Goal: Task Accomplishment & Management: Manage account settings

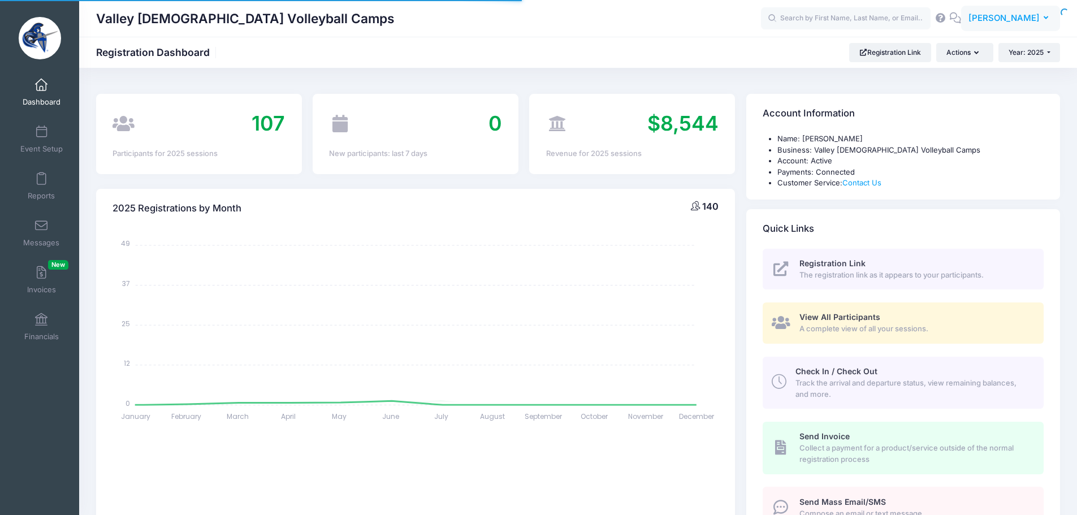
click at [1044, 11] on button "TT Tyler Trathen" at bounding box center [1010, 19] width 99 height 26
select select
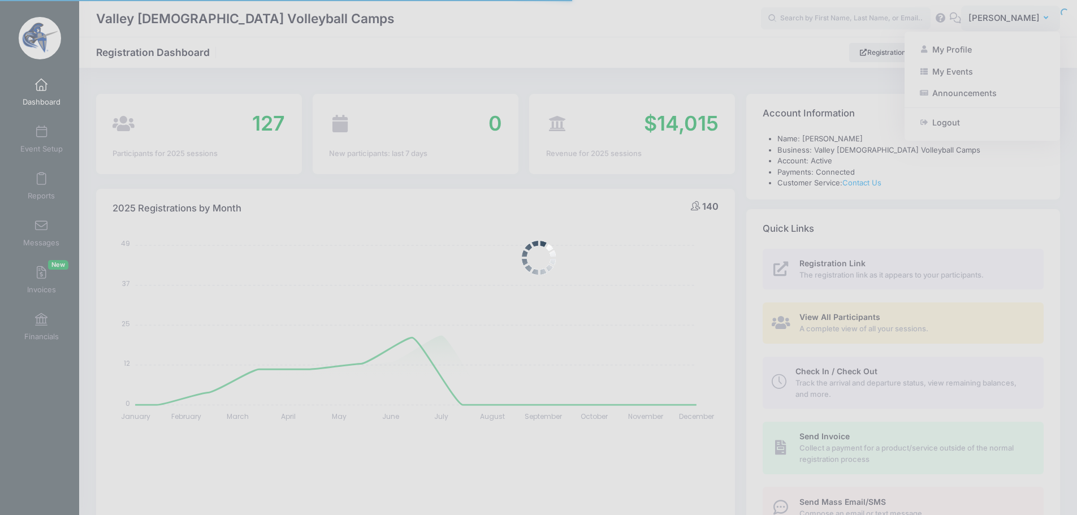
click at [998, 70] on div at bounding box center [538, 257] width 1077 height 515
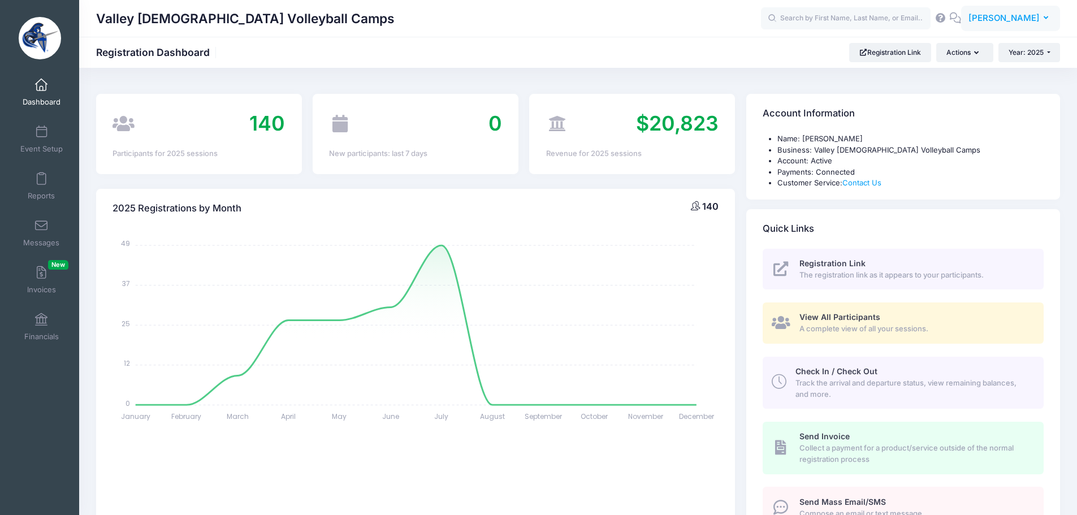
click at [1009, 17] on span "Tyler Trathen" at bounding box center [1003, 18] width 71 height 12
click at [957, 71] on link "My Events" at bounding box center [981, 70] width 137 height 21
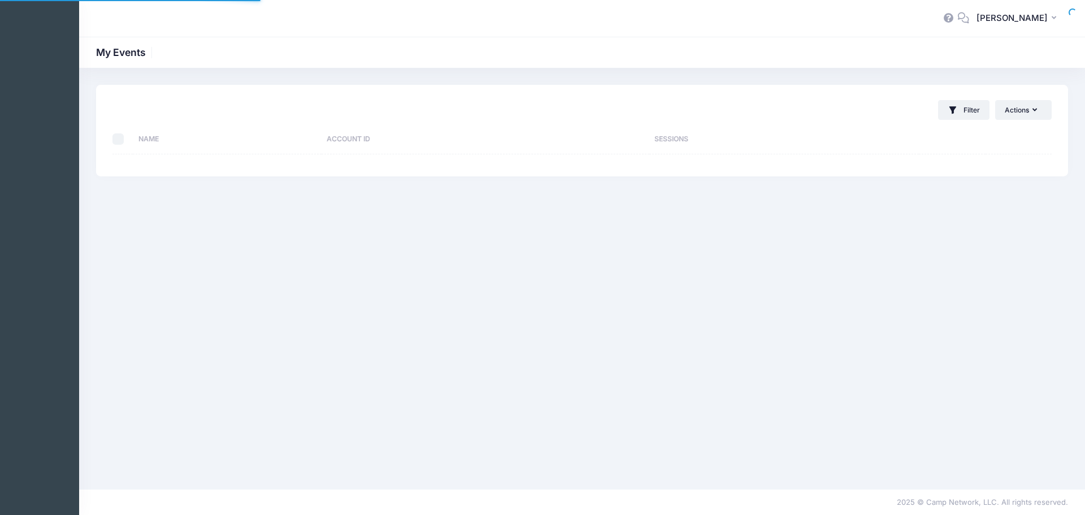
select select "10"
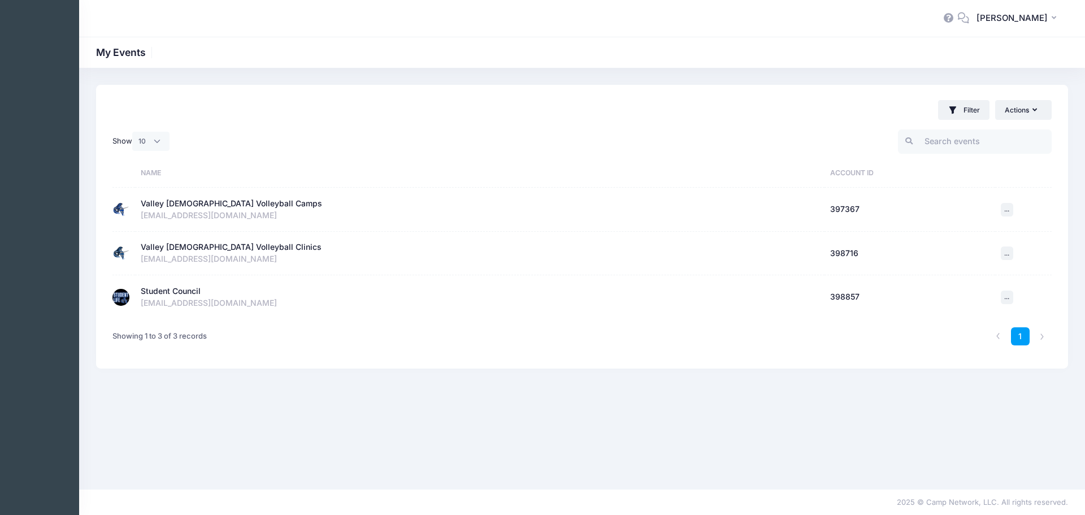
click at [160, 288] on div "Student Council" at bounding box center [171, 291] width 60 height 12
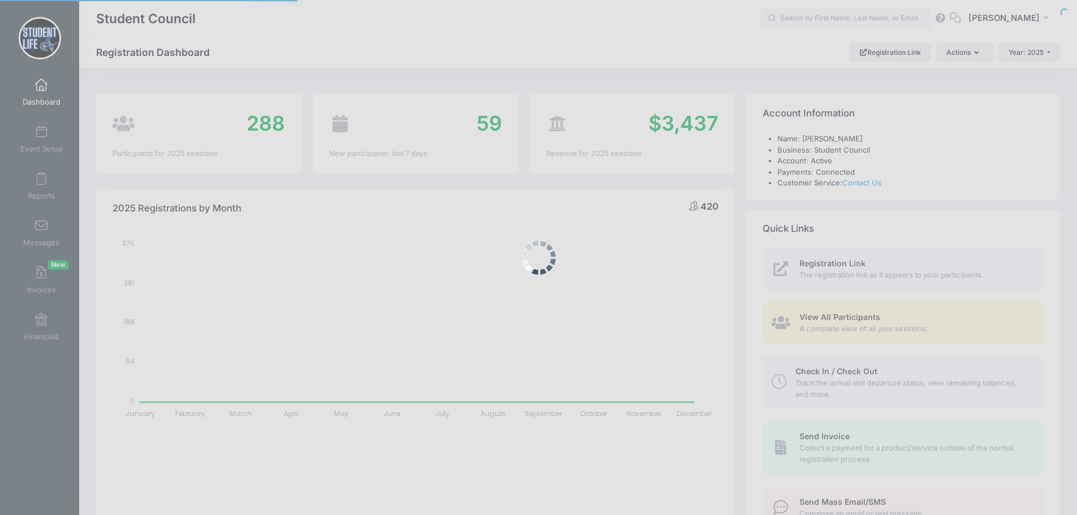
select select
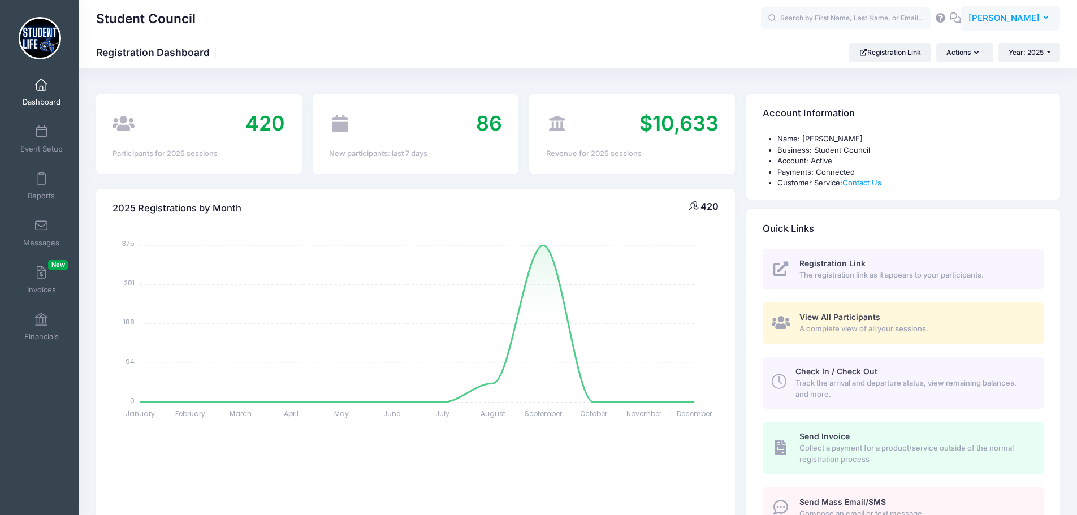
click at [1003, 20] on span "Tyler Trathen" at bounding box center [1003, 18] width 71 height 12
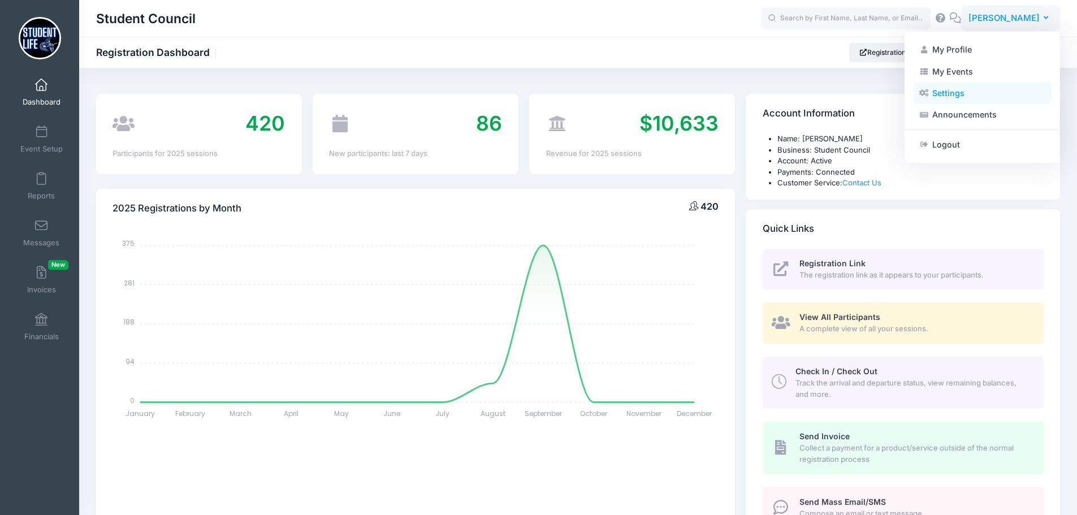
click at [959, 94] on link "Settings" at bounding box center [981, 93] width 137 height 21
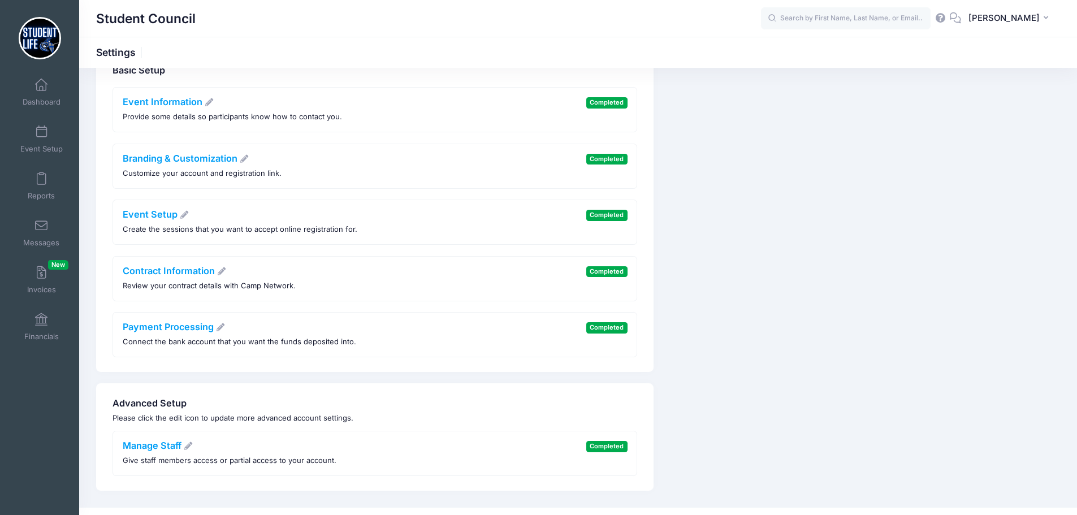
scroll to position [53, 0]
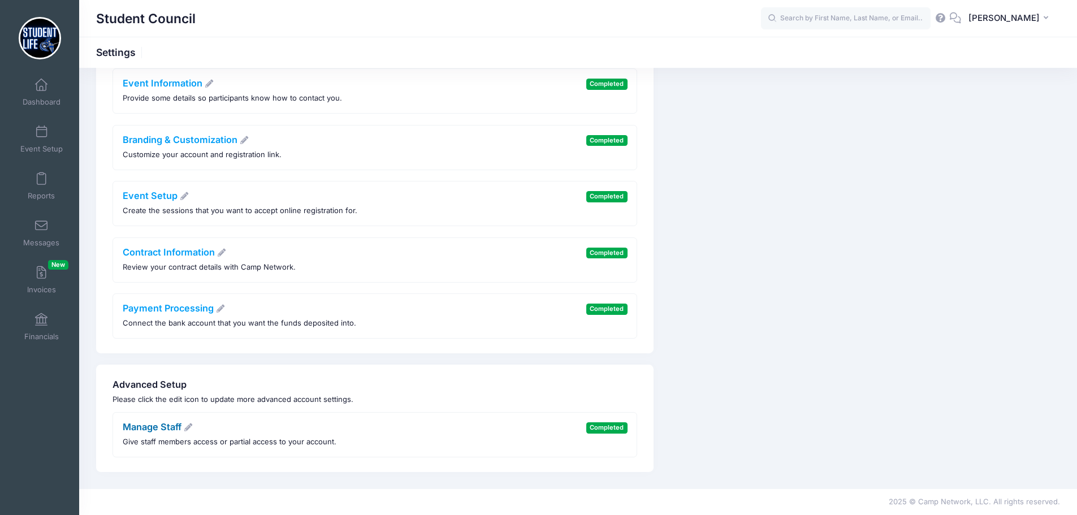
click at [161, 428] on link "Manage Staff" at bounding box center [158, 426] width 71 height 11
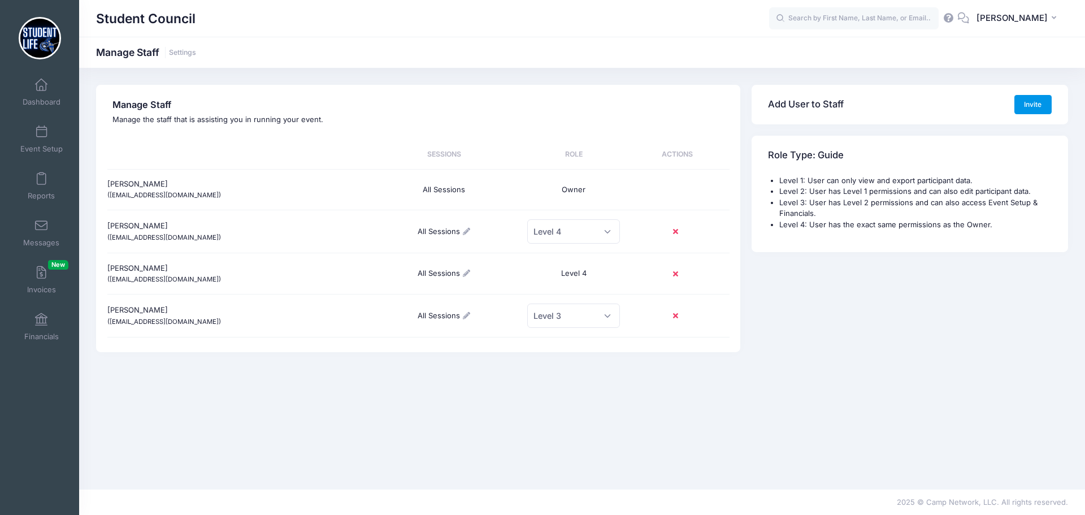
click at [1031, 103] on button "Invite" at bounding box center [1032, 104] width 37 height 19
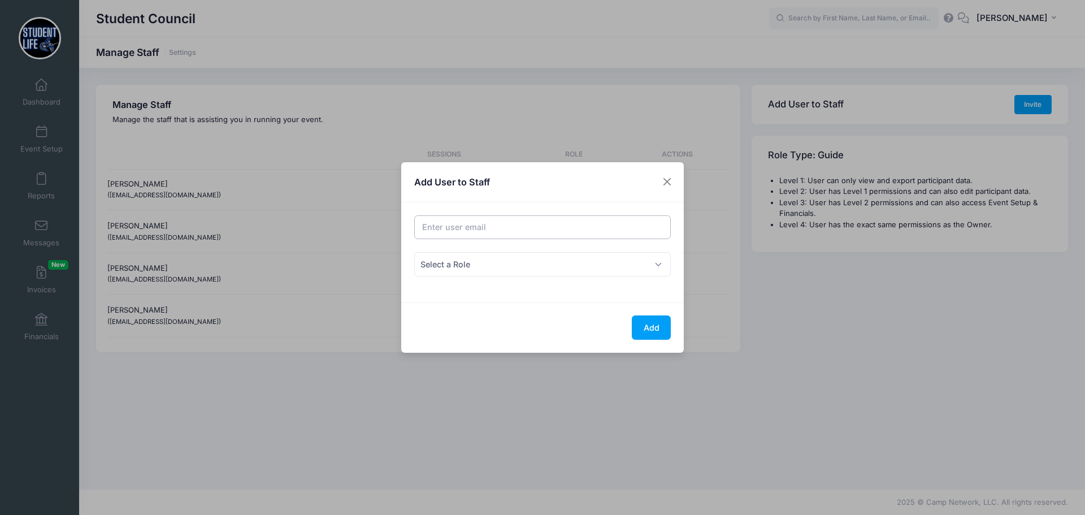
click at [473, 230] on input "Email address" at bounding box center [542, 227] width 257 height 24
type input "tjackson@valleychristianaz.org"
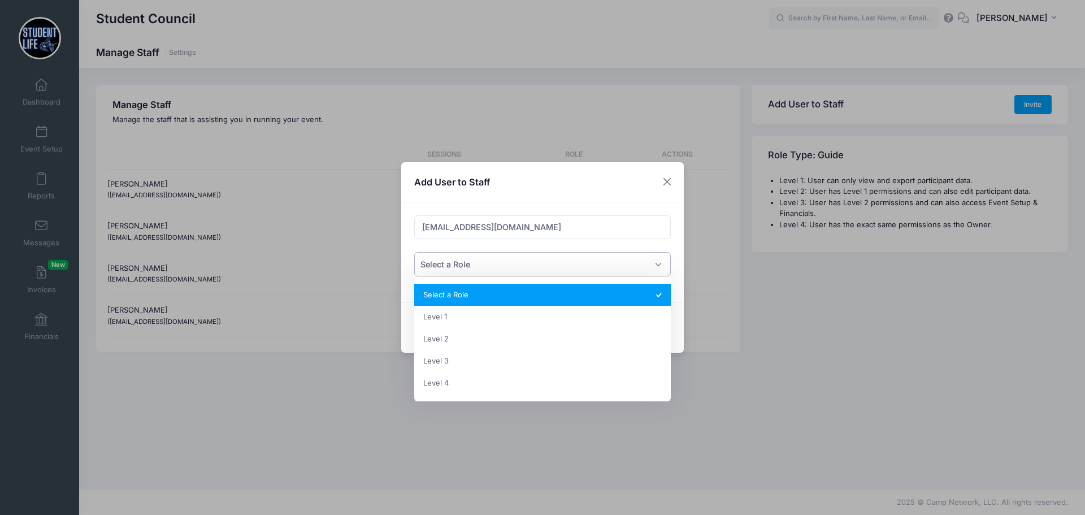
click at [479, 255] on span "Select a Role" at bounding box center [542, 264] width 257 height 24
select select "1"
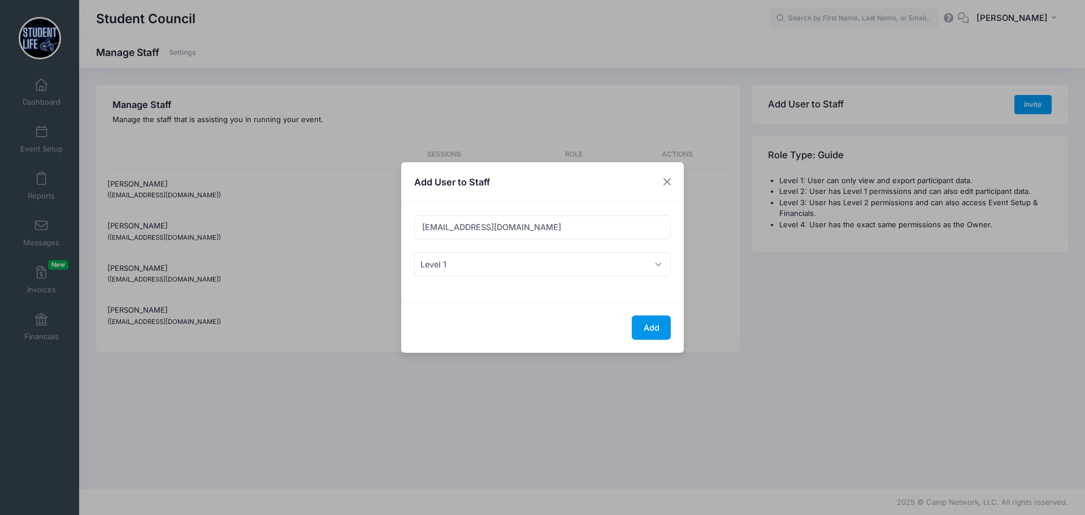
click at [660, 327] on button "Add" at bounding box center [651, 327] width 39 height 24
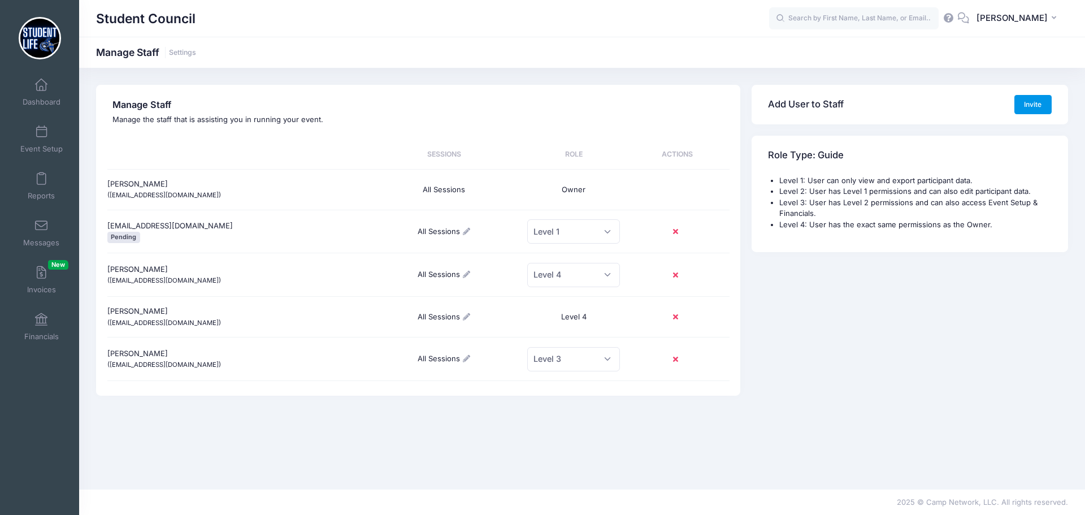
click at [1031, 102] on button "Invite" at bounding box center [1032, 104] width 37 height 19
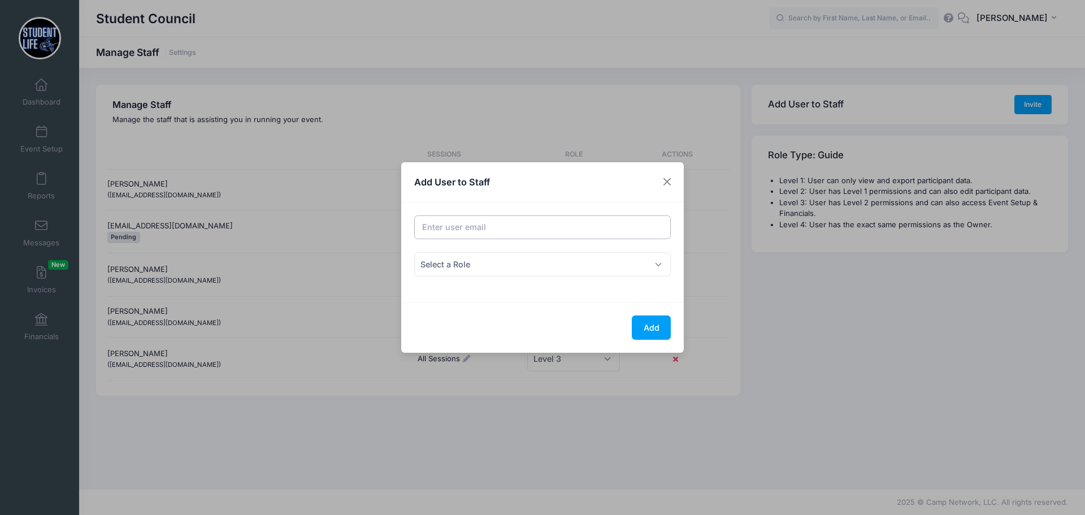
click at [491, 231] on input "Email address" at bounding box center [542, 227] width 257 height 24
type input "mzylstra@valleychristianaz.org"
click at [502, 277] on div "Role Select a Role Level 1 Level 2 Level 3 Level 4 Select a Role" at bounding box center [543, 270] width 268 height 37
click at [502, 267] on span "Select a Role" at bounding box center [542, 264] width 257 height 24
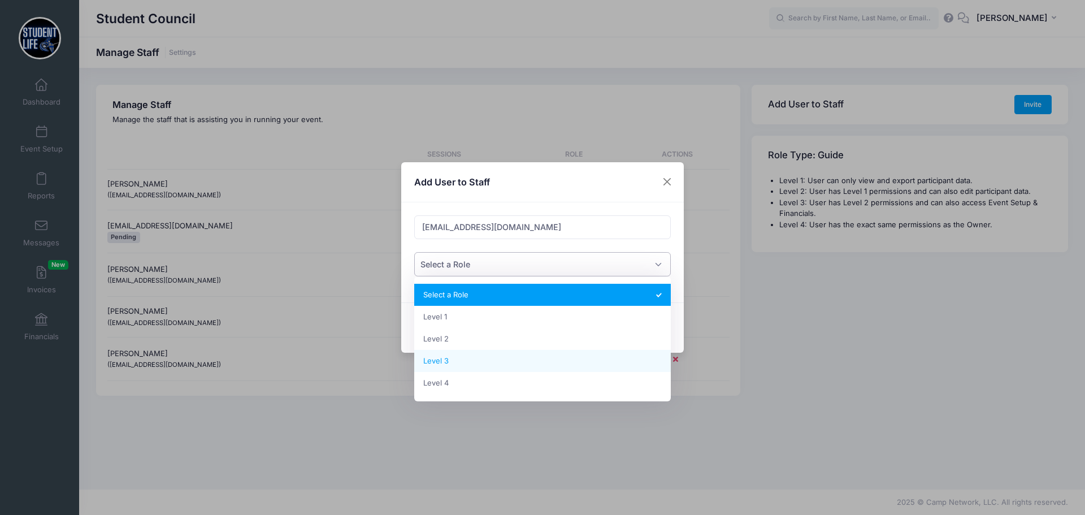
select select "4"
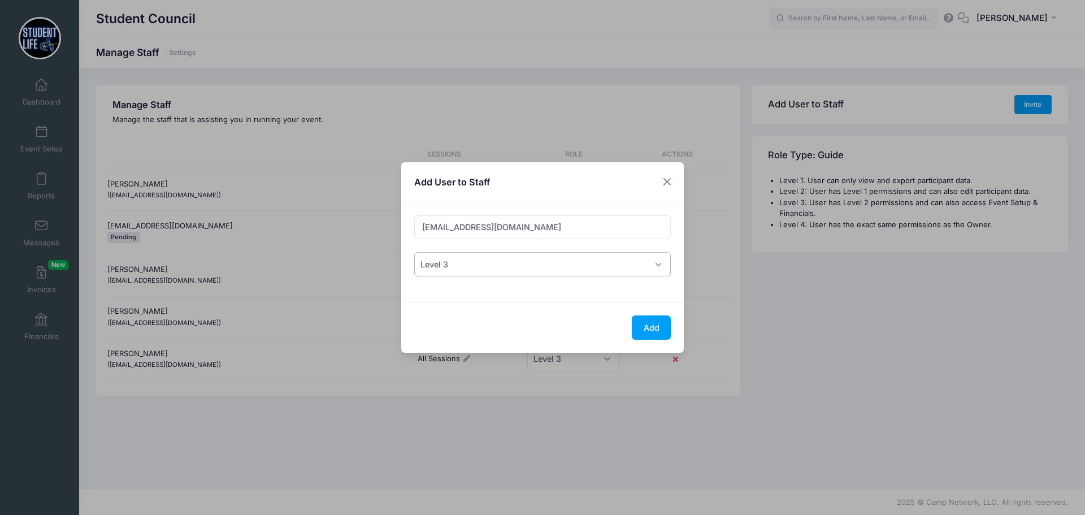
click at [678, 326] on div "Add" at bounding box center [542, 327] width 283 height 50
click at [652, 324] on button "Add" at bounding box center [651, 327] width 39 height 24
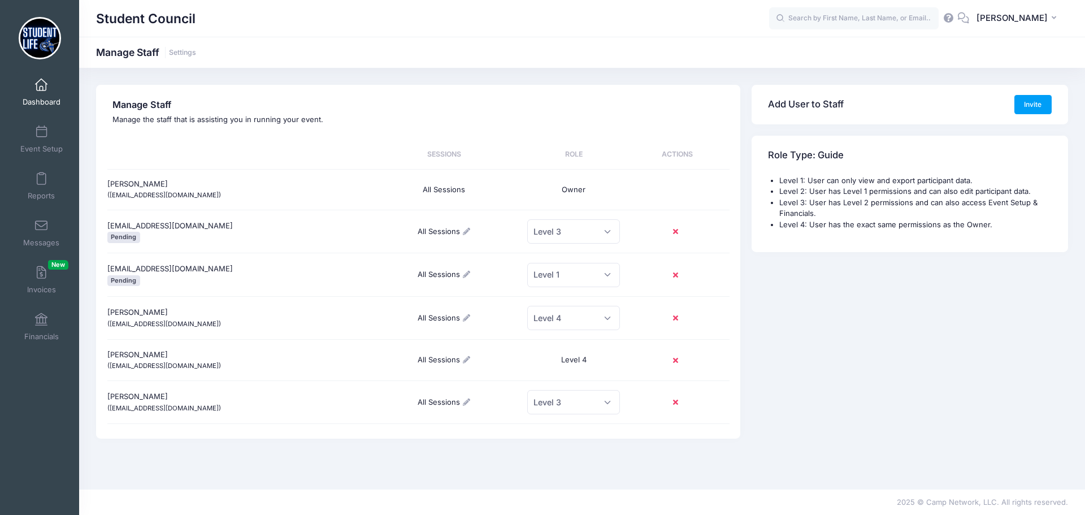
click at [36, 96] on link "Dashboard" at bounding box center [42, 92] width 54 height 40
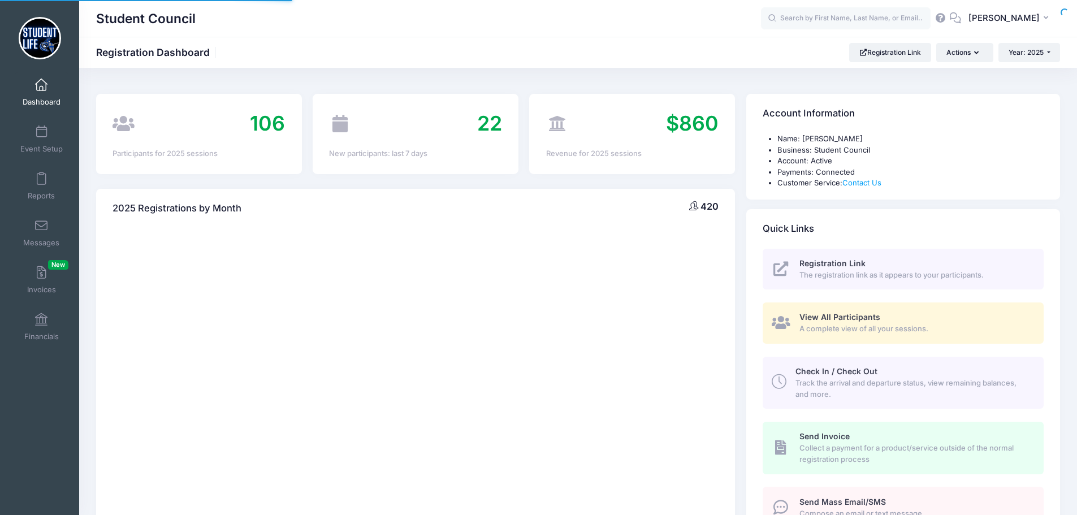
select select
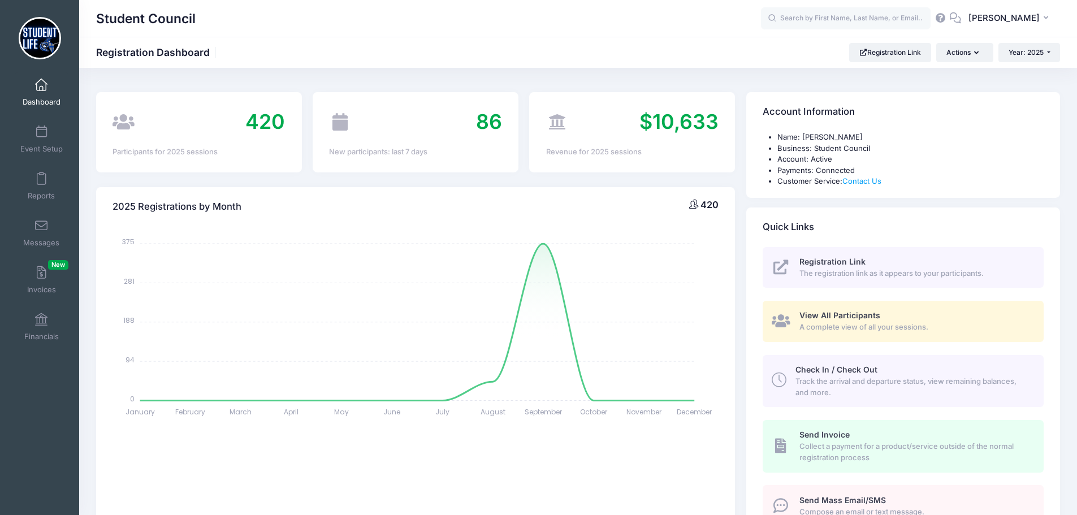
scroll to position [339, 0]
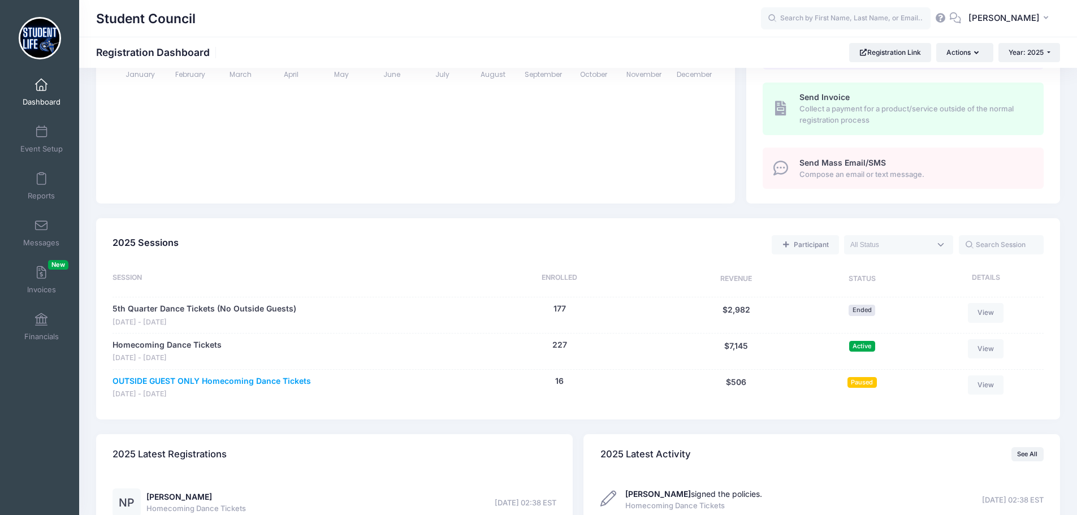
click at [282, 382] on link "OUTSIDE GUEST ONLY Homecoming Dance Tickets" at bounding box center [211, 381] width 198 height 12
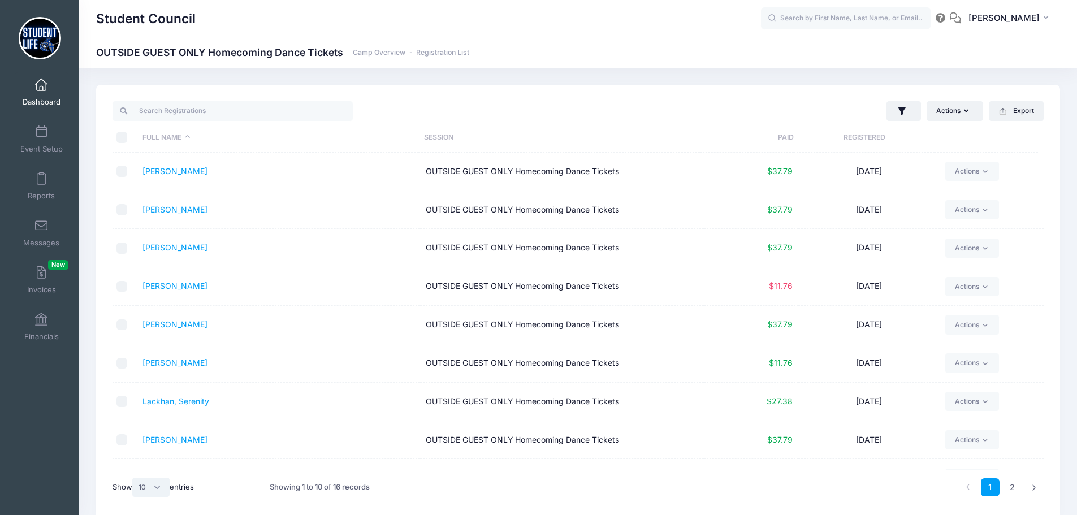
click at [159, 491] on select "All 10 25 50" at bounding box center [150, 487] width 37 height 19
select select "25"
click at [134, 478] on select "All 10 25 50" at bounding box center [150, 487] width 37 height 19
click at [183, 247] on link "[PERSON_NAME]" at bounding box center [174, 247] width 65 height 10
click at [189, 404] on link "Lackhan, Serenity" at bounding box center [175, 401] width 67 height 10
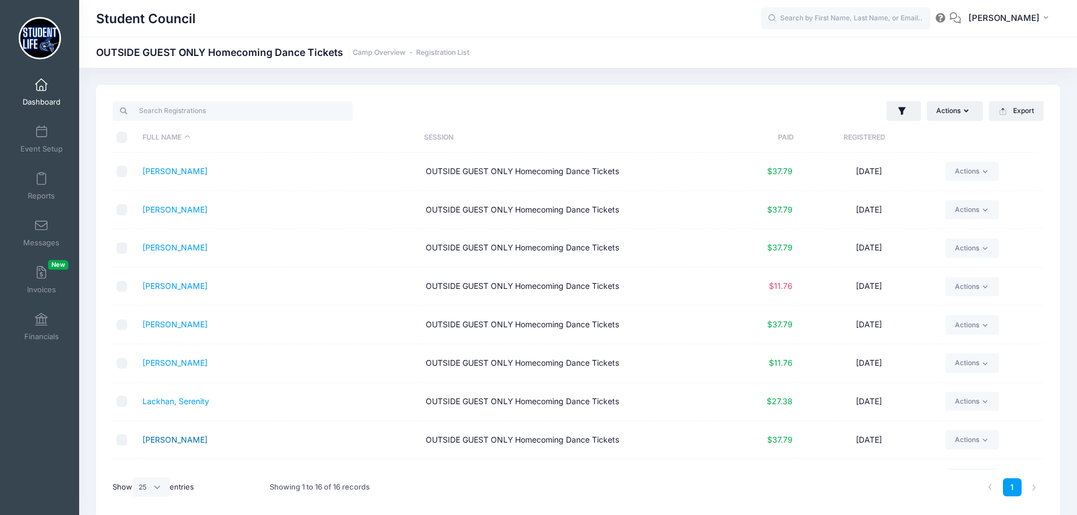
click at [165, 439] on link "Leaf, Emma" at bounding box center [174, 440] width 65 height 10
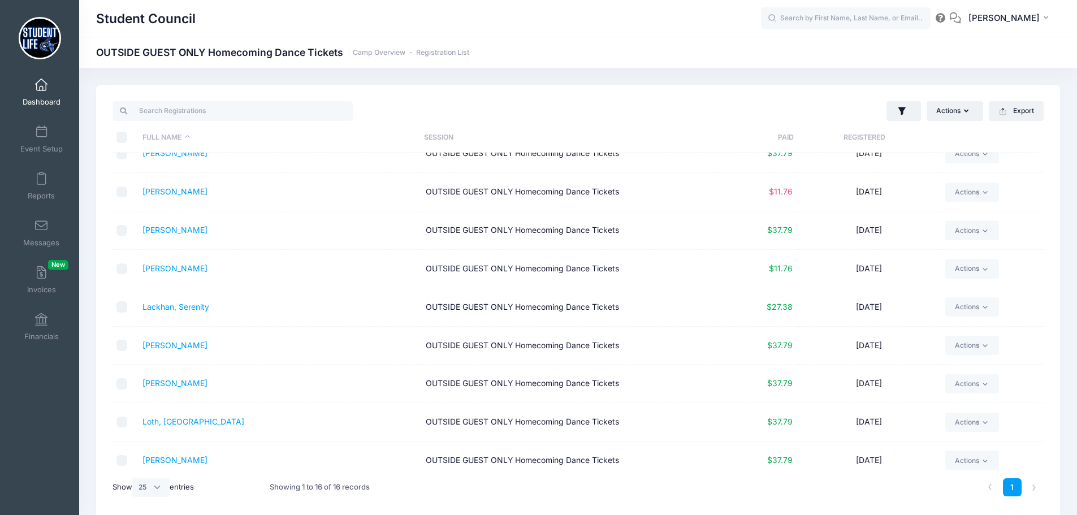
scroll to position [113, 0]
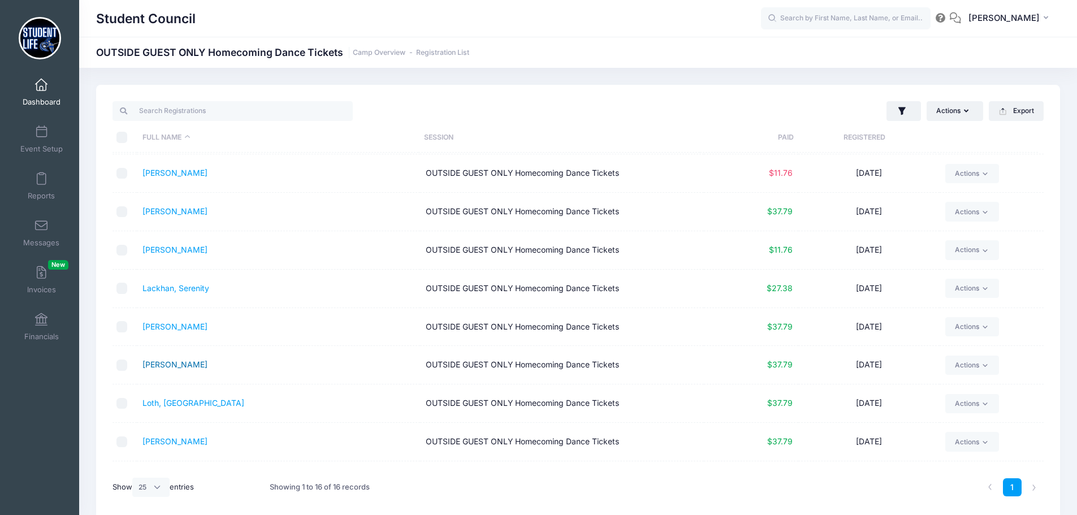
click at [184, 363] on link "Leask, Aiden" at bounding box center [174, 364] width 65 height 10
click at [178, 404] on link "Loth, Sydney" at bounding box center [193, 403] width 102 height 10
click at [166, 445] on link "Mathison, Ashlyn" at bounding box center [174, 441] width 65 height 10
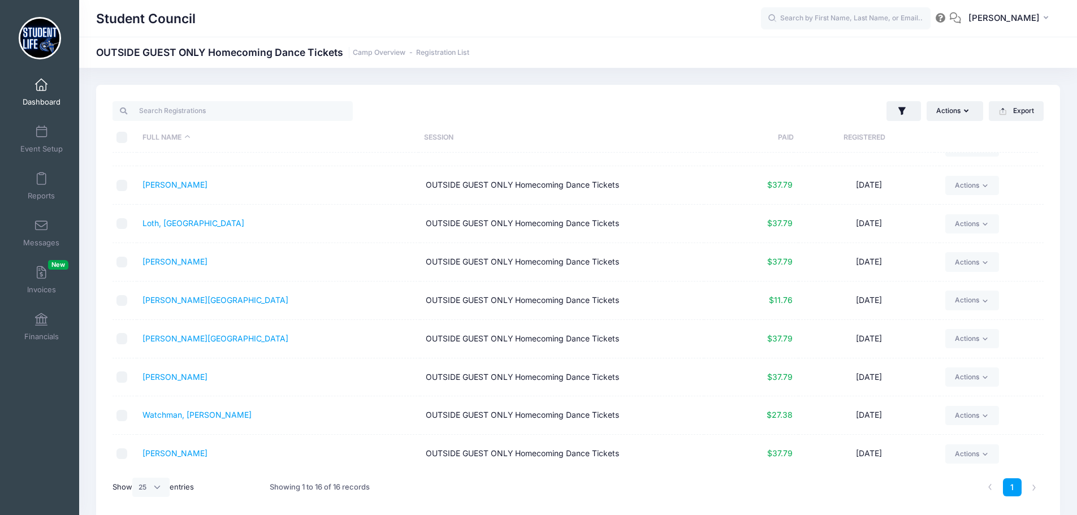
scroll to position [296, 0]
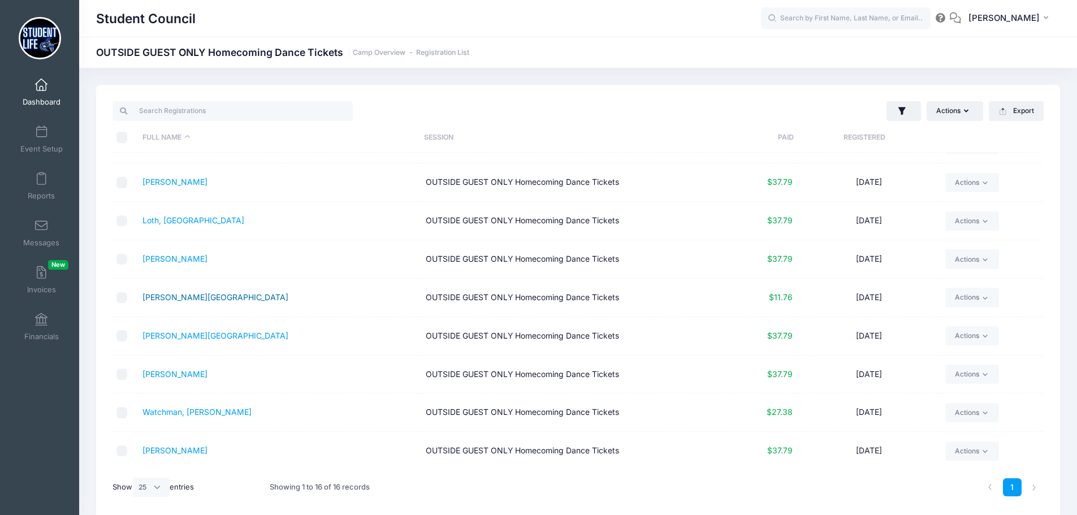
click at [190, 296] on link "Melton, Addison" at bounding box center [215, 297] width 146 height 10
click at [190, 336] on link "Ojeda, Sidney" at bounding box center [215, 336] width 146 height 10
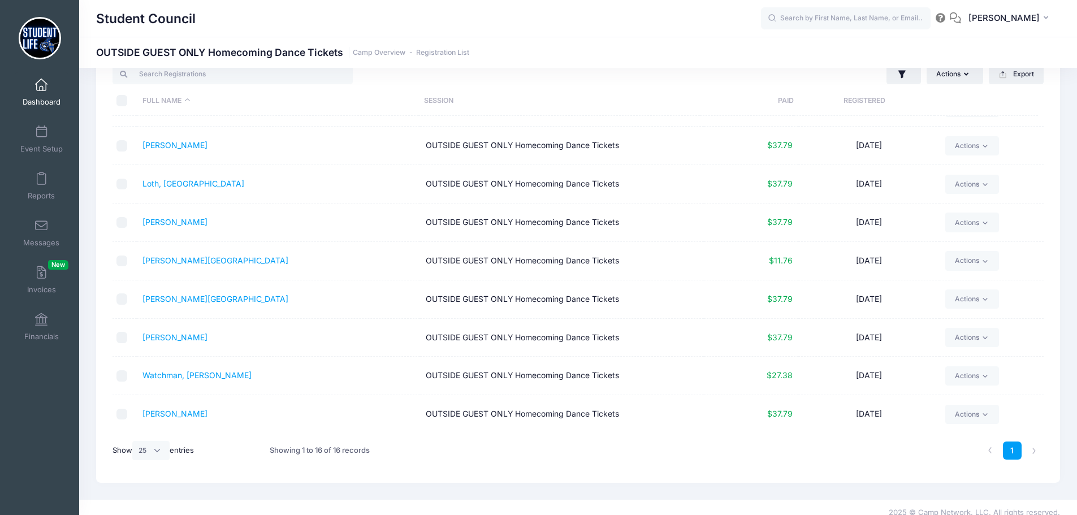
scroll to position [47, 0]
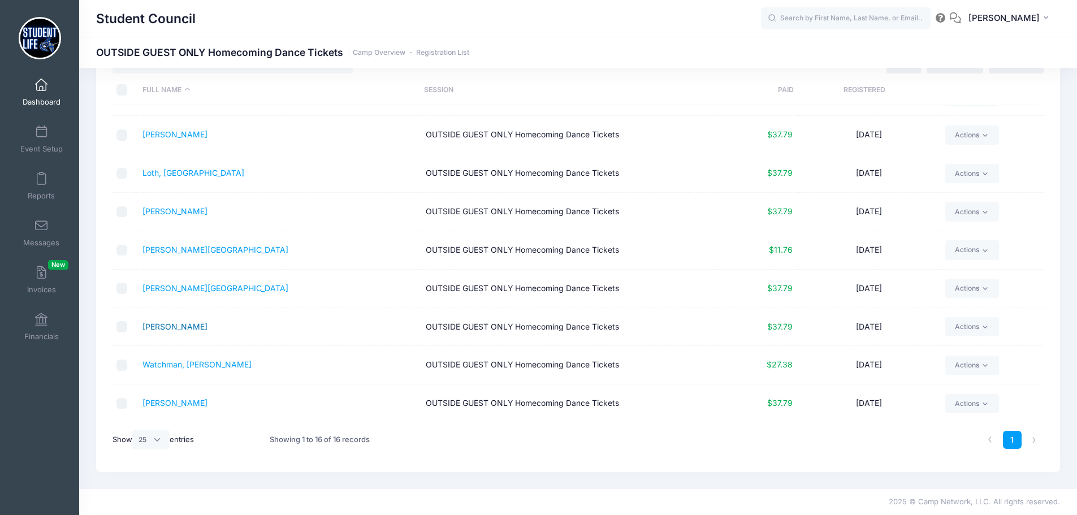
click at [186, 328] on link "Vigil, Johanna" at bounding box center [174, 327] width 65 height 10
click at [974, 326] on link "Actions" at bounding box center [972, 326] width 54 height 19
click at [787, 462] on div "Actions Assign Labels Send Email Send Payment Reminder Send Document Upload Rem…" at bounding box center [578, 254] width 964 height 435
click at [184, 364] on link "Watchman, Tatum" at bounding box center [196, 364] width 109 height 10
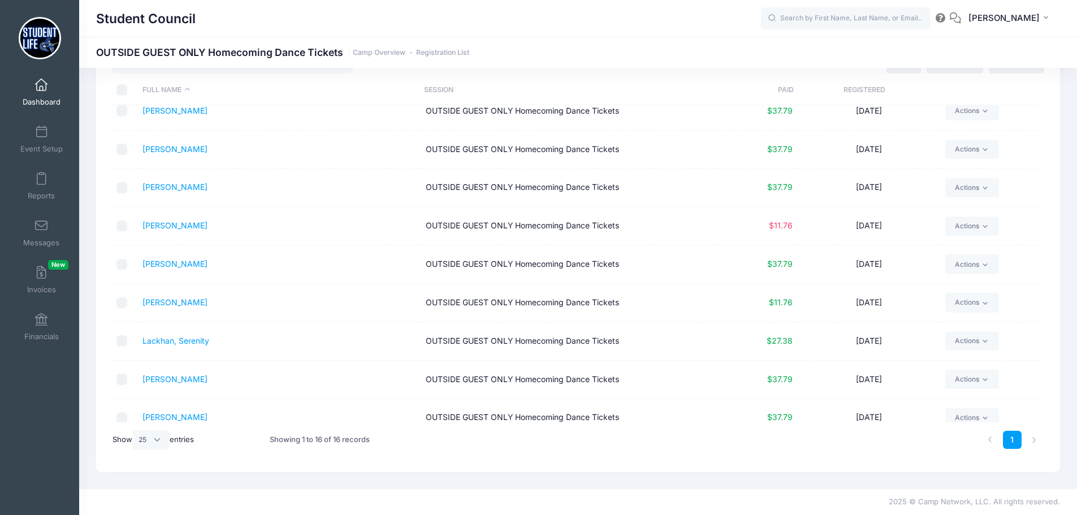
scroll to position [0, 0]
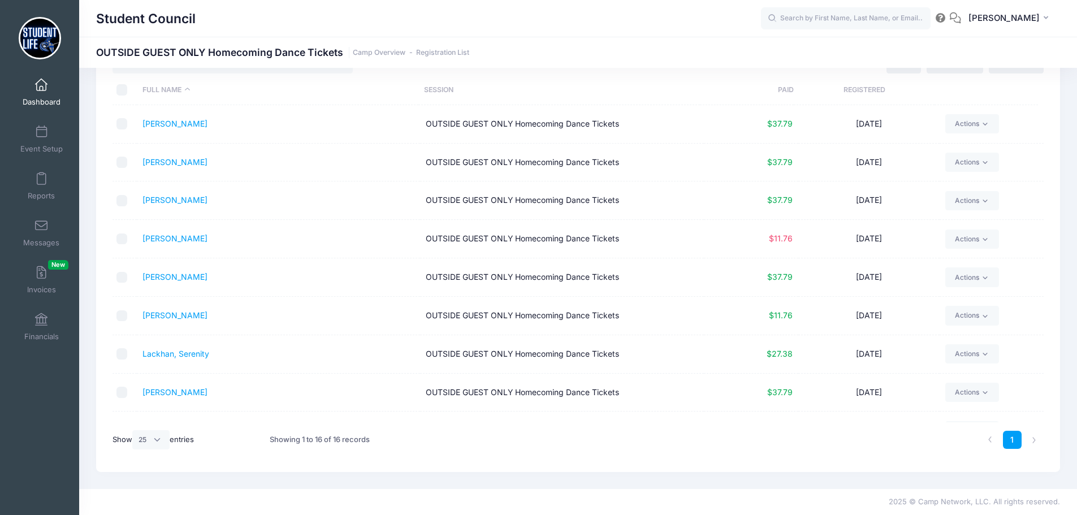
click at [41, 84] on span at bounding box center [41, 85] width 0 height 12
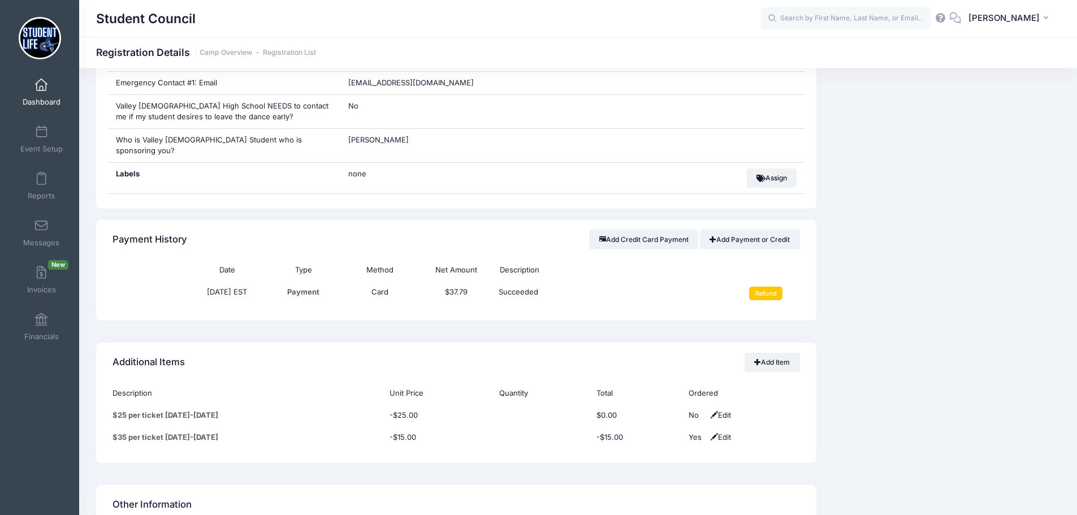
scroll to position [526, 0]
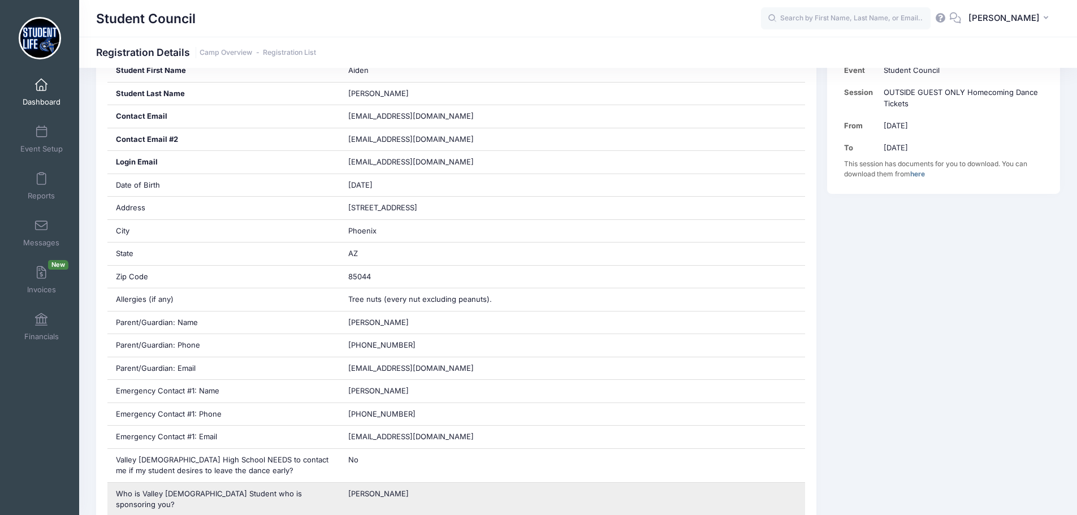
scroll to position [339, 0]
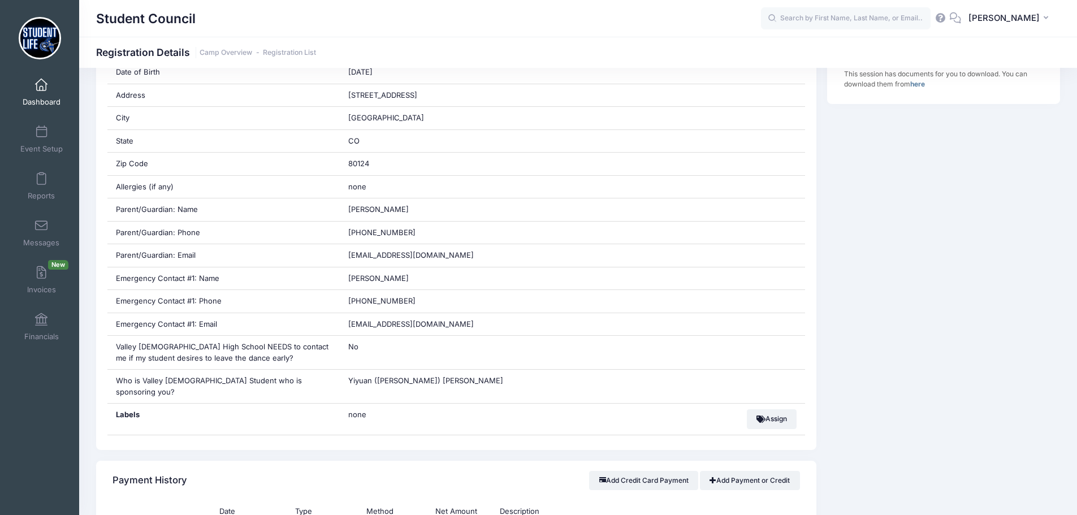
scroll to position [339, 0]
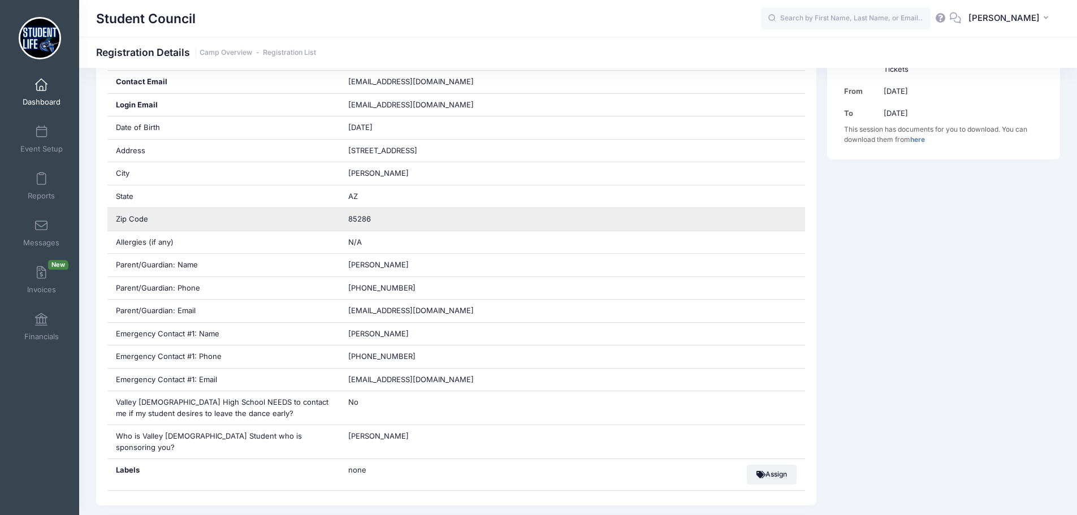
scroll to position [339, 0]
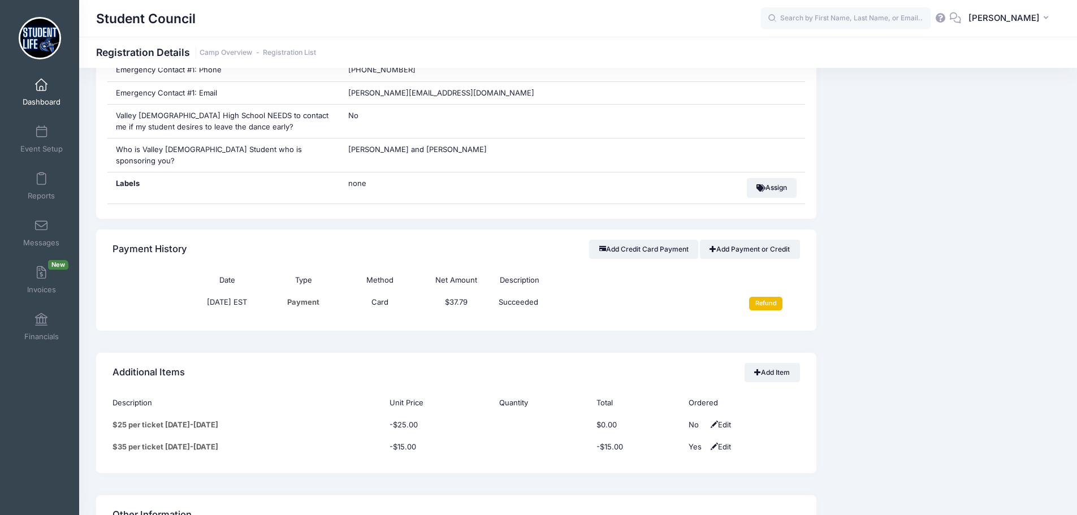
scroll to position [565, 0]
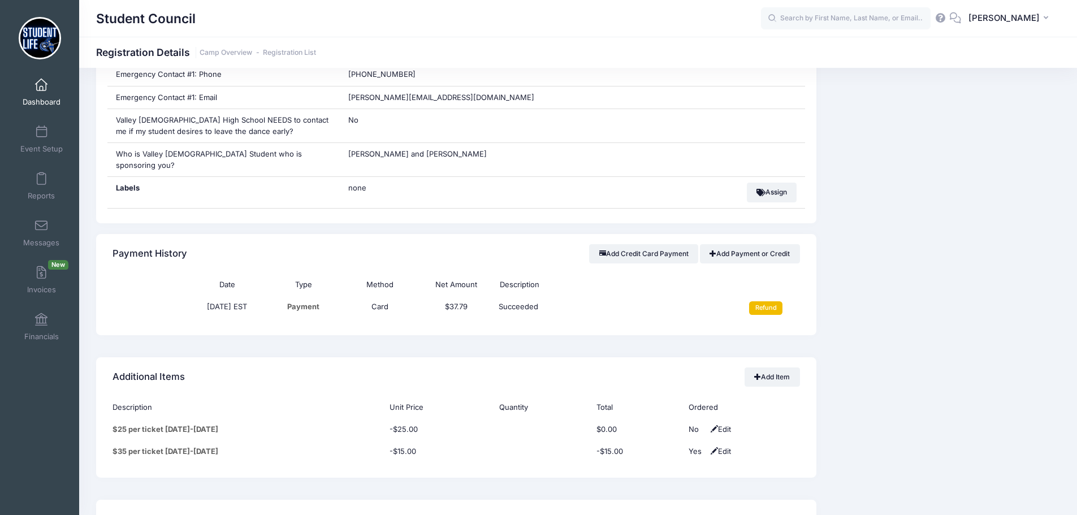
click at [762, 301] on input "Refund" at bounding box center [765, 308] width 33 height 14
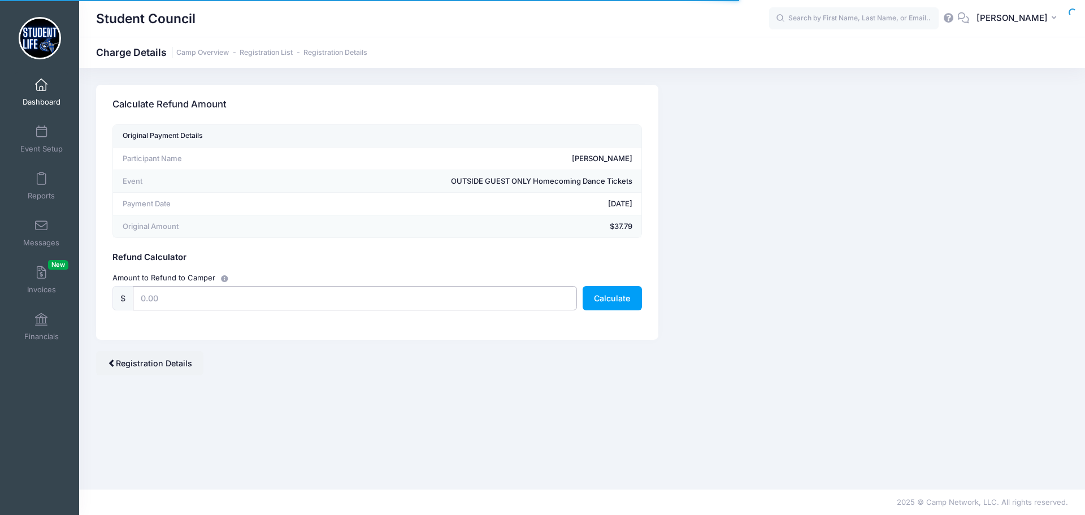
click at [339, 306] on input "text" at bounding box center [355, 298] width 444 height 24
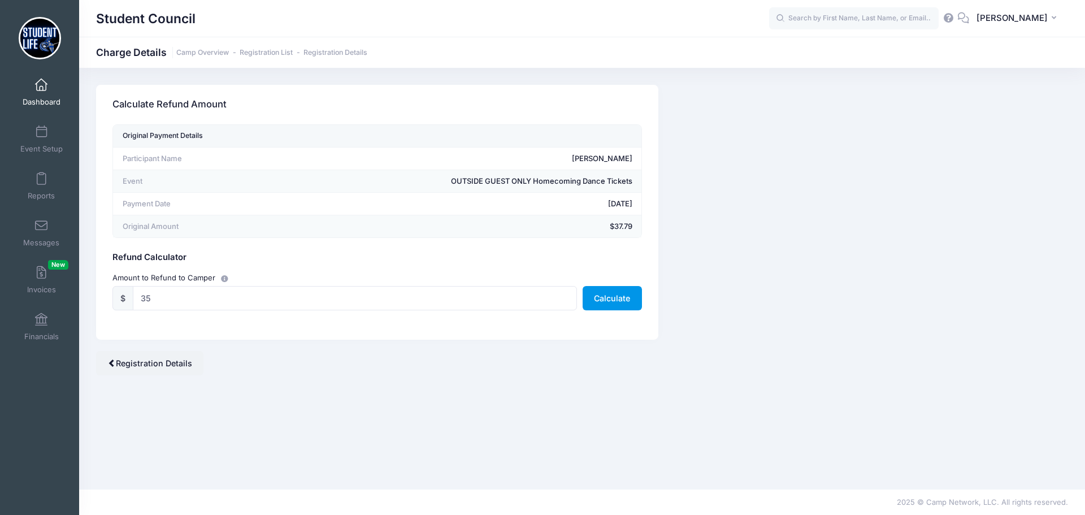
click at [610, 297] on button "Calculate" at bounding box center [612, 298] width 59 height 24
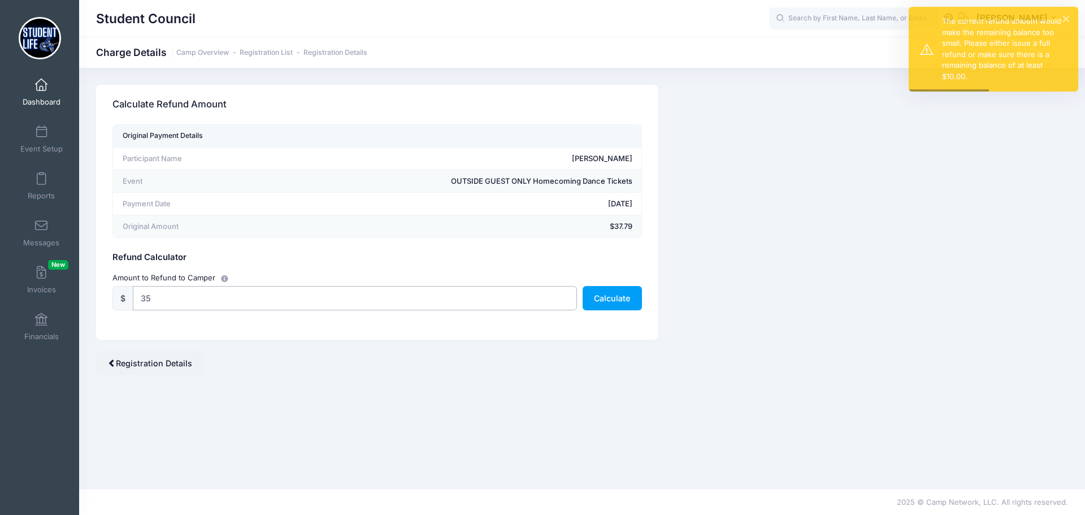
drag, startPoint x: 160, startPoint y: 296, endPoint x: 109, endPoint y: 298, distance: 50.9
click at [109, 298] on div "$ 35 Calculate" at bounding box center [377, 298] width 540 height 24
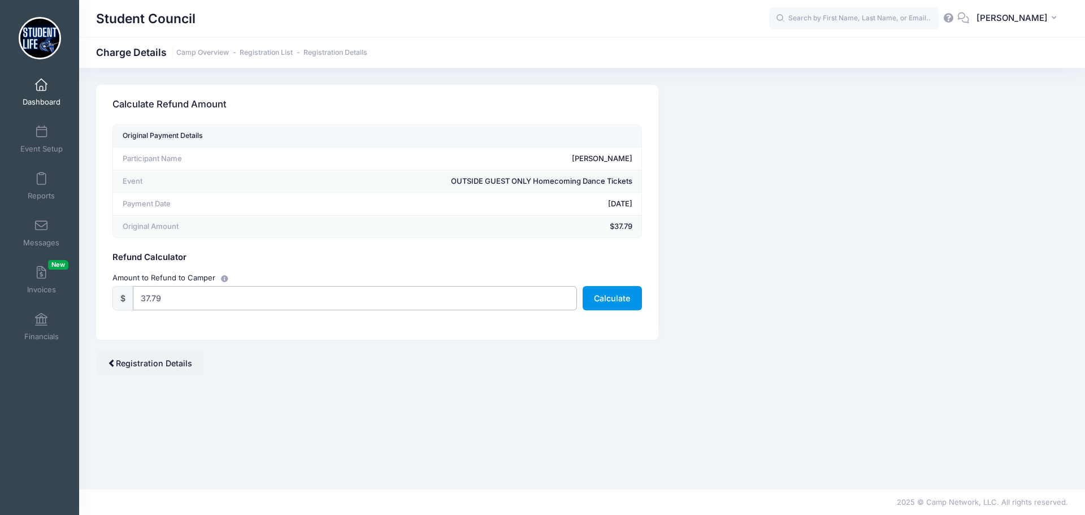
type input "37.79"
click at [600, 297] on button "Calculate" at bounding box center [612, 298] width 59 height 24
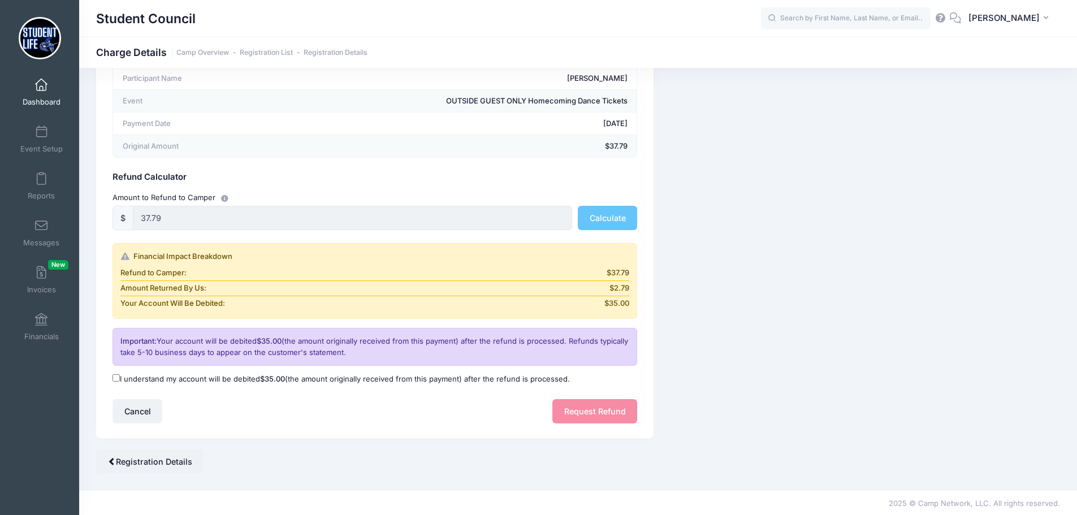
scroll to position [81, 0]
click at [116, 377] on input "I understand my account will be debited $35.00 (the amount originally received …" at bounding box center [115, 376] width 7 height 7
checkbox input "true"
click at [578, 414] on button "Request Refund" at bounding box center [594, 410] width 85 height 24
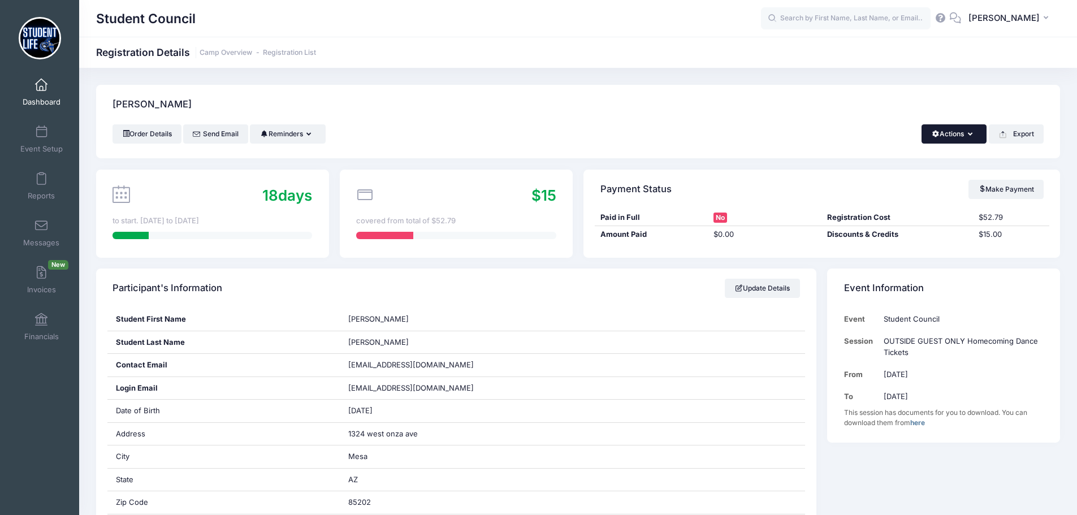
click at [963, 140] on button "Actions" at bounding box center [953, 133] width 65 height 19
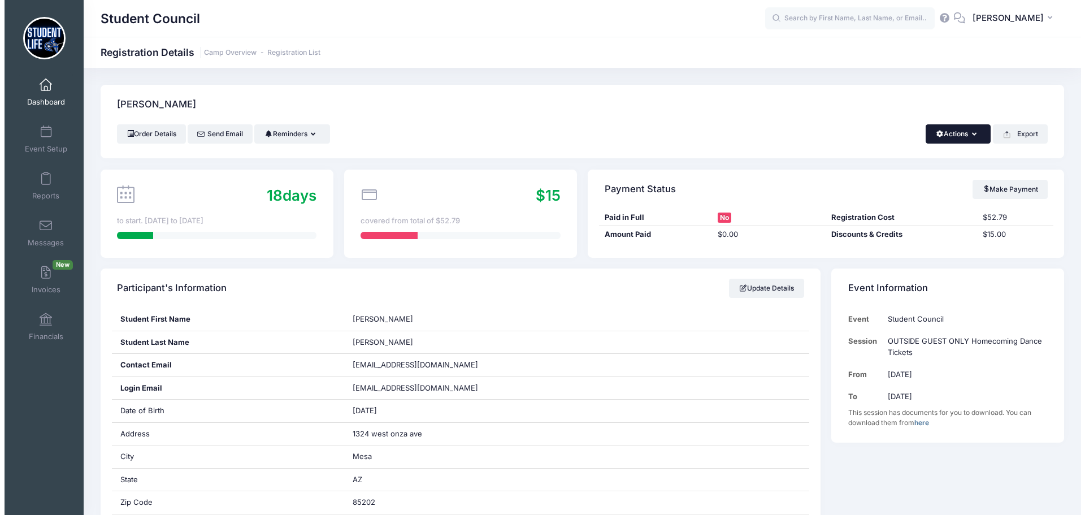
scroll to position [57, 0]
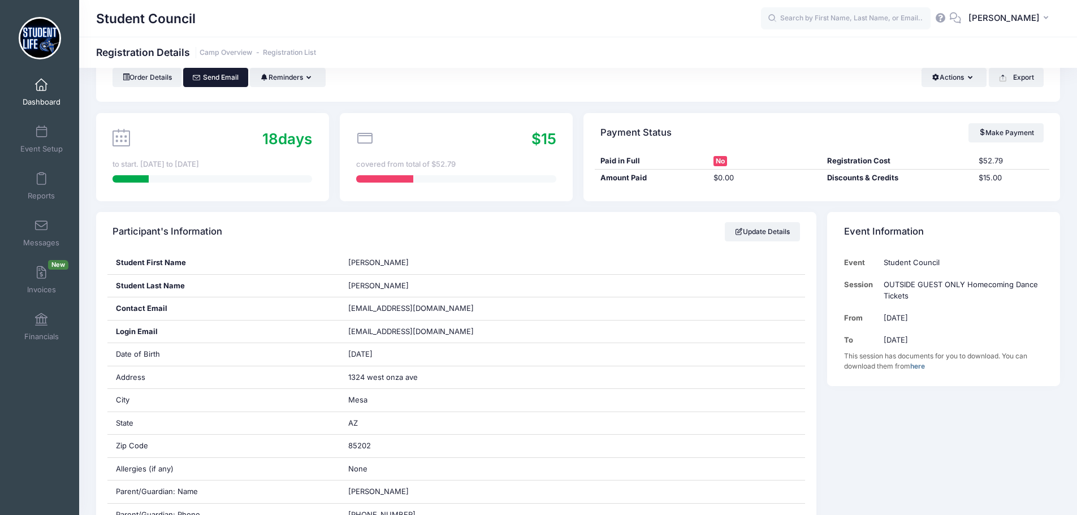
click at [190, 76] on link "Send Email" at bounding box center [215, 77] width 65 height 19
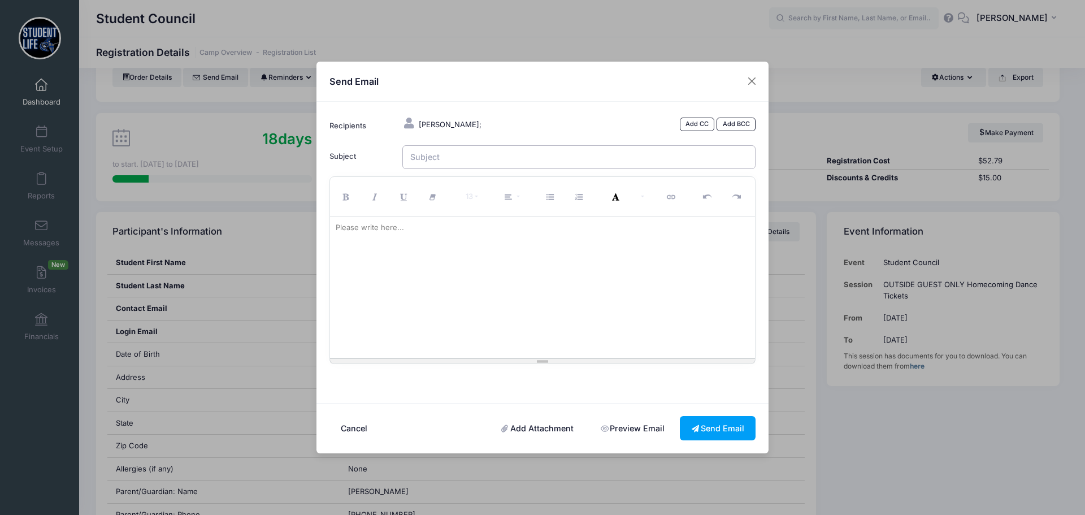
click at [433, 164] on input "Subject" at bounding box center [579, 157] width 354 height 24
type input "Valley Christian High School"
click at [418, 233] on div at bounding box center [543, 286] width 426 height 141
click at [689, 121] on link "Add CC" at bounding box center [697, 125] width 35 height 14
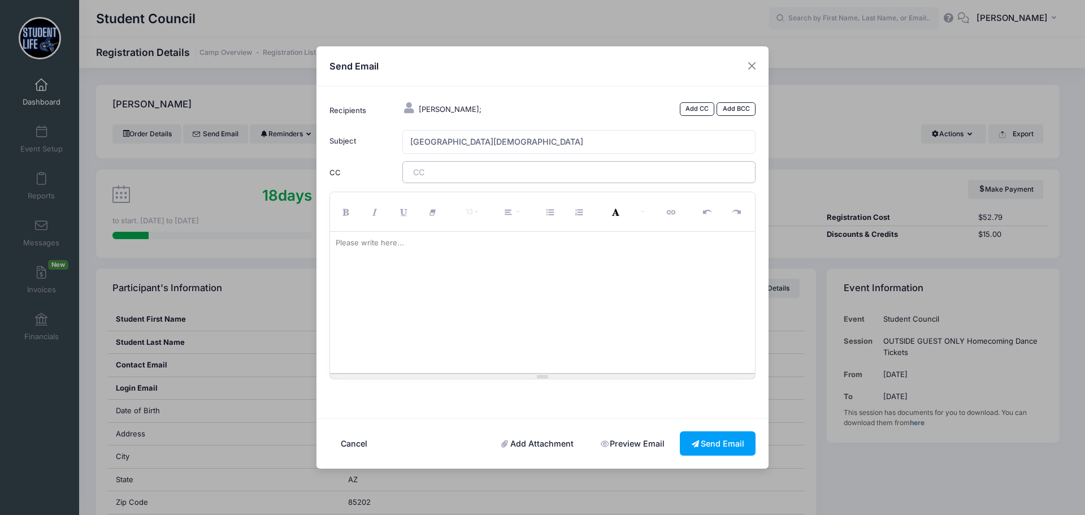
click at [491, 165] on tags "​" at bounding box center [579, 171] width 354 height 21
click at [453, 244] on p at bounding box center [543, 242] width 414 height 11
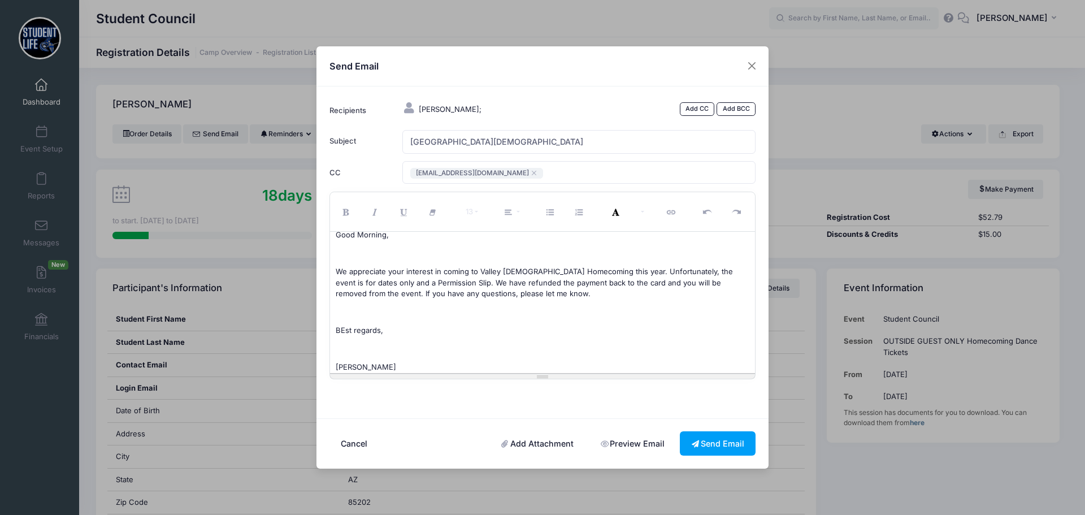
scroll to position [27, 0]
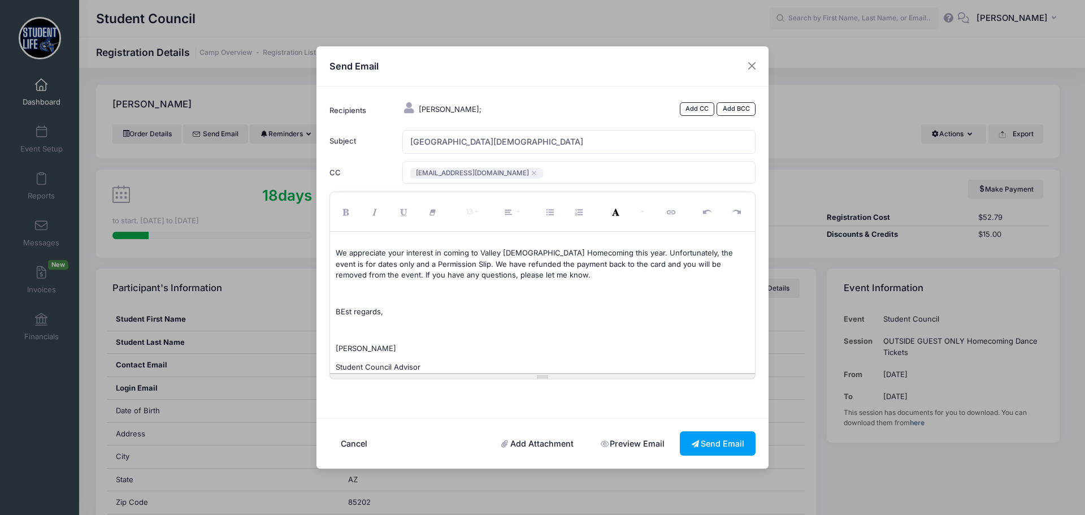
click at [346, 311] on p "BEst regards," at bounding box center [543, 311] width 414 height 11
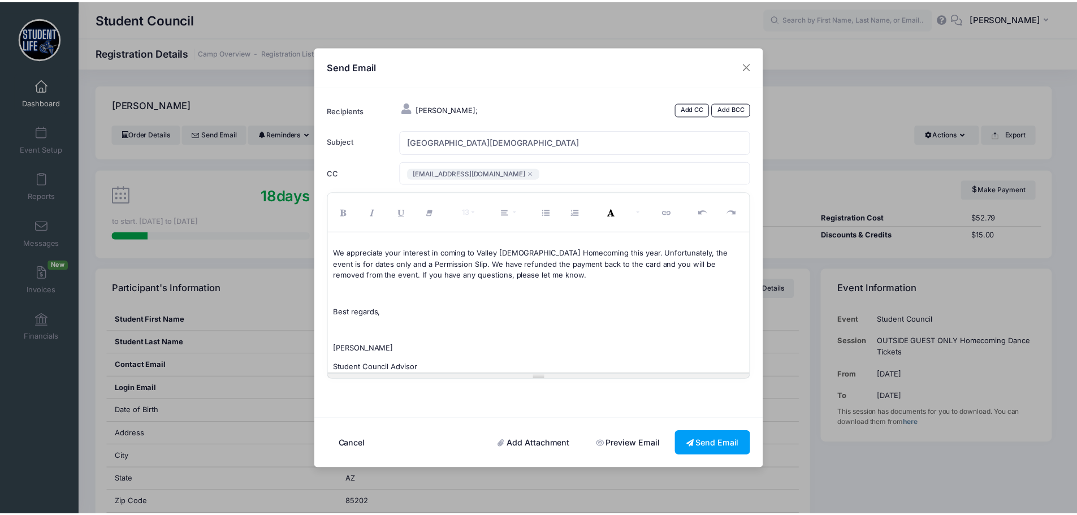
scroll to position [0, 0]
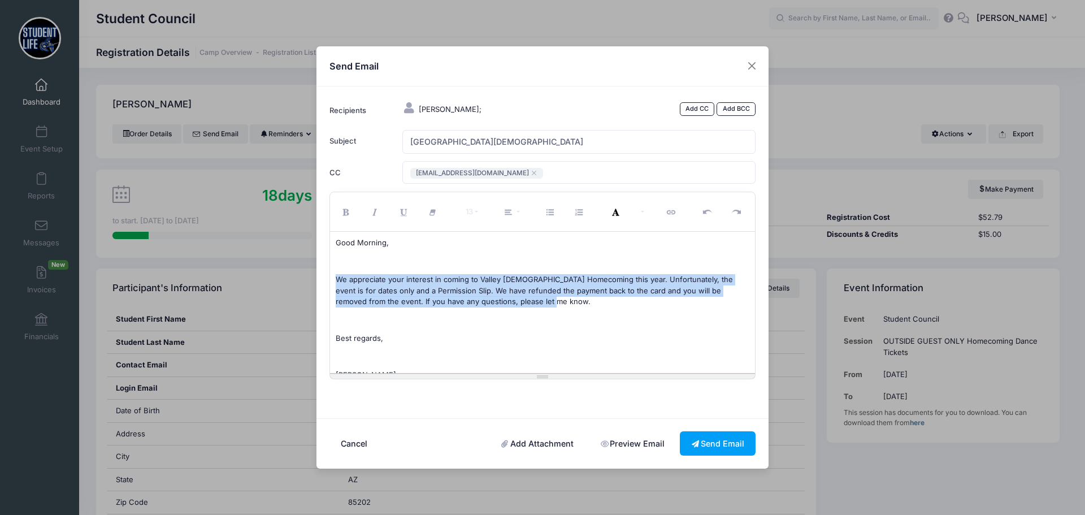
drag, startPoint x: 332, startPoint y: 279, endPoint x: 505, endPoint y: 304, distance: 174.2
click at [505, 304] on div "Good Morning, We appreciate your interest in coming to Valley Christian Homecom…" at bounding box center [543, 302] width 426 height 141
copy p "We appreciate your interest in coming to Valley Christian Homecoming this year.…"
click at [342, 270] on div "Good Morning, We appreciate your interest in coming to Valley Christian Homecom…" at bounding box center [543, 302] width 426 height 141
copy div "Good Morning, We appreciate your interest in coming to Valley Christian Homecom…"
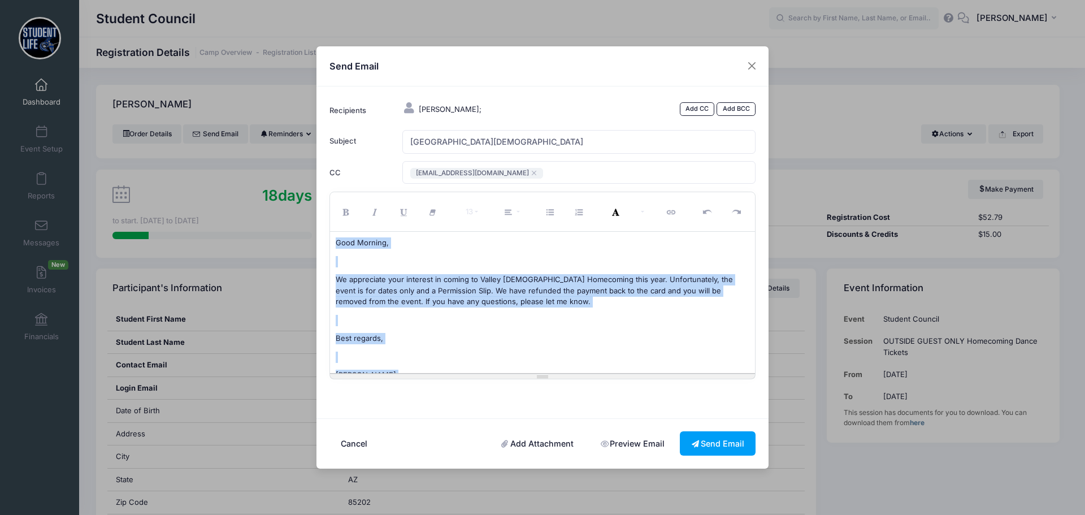
click at [605, 357] on p at bounding box center [543, 357] width 414 height 11
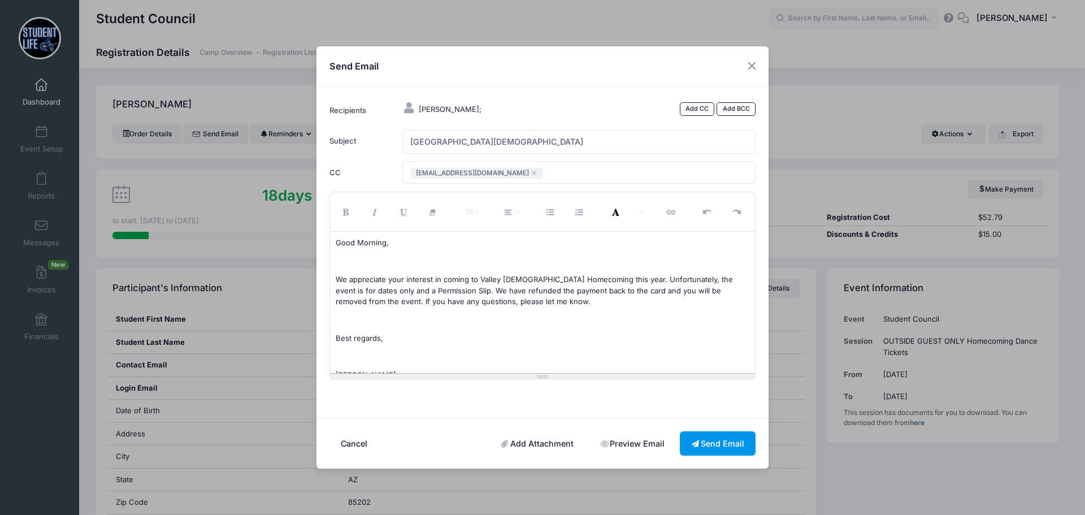
click at [713, 441] on button "Send Email" at bounding box center [718, 443] width 76 height 24
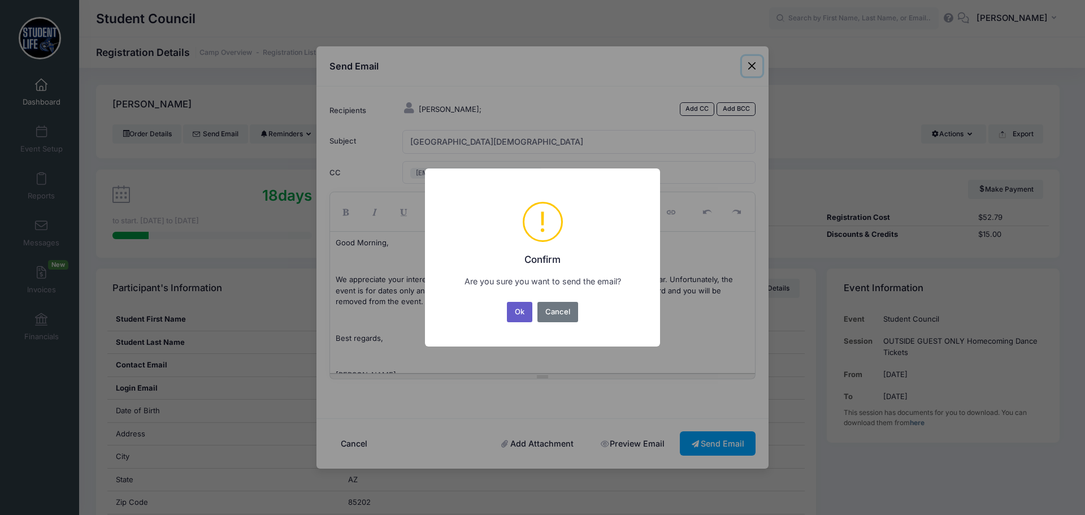
click at [521, 313] on button "Ok" at bounding box center [520, 312] width 26 height 20
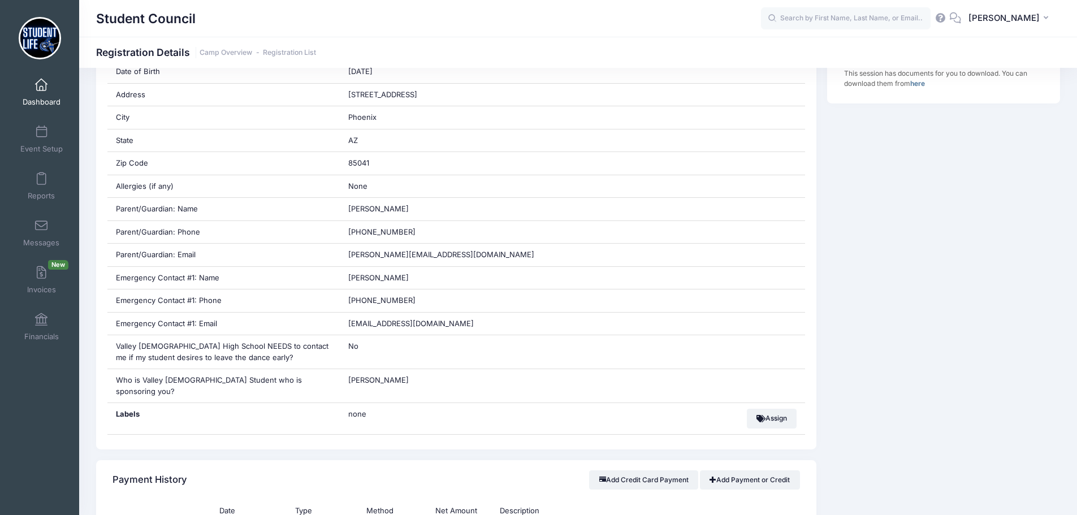
scroll to position [283, 0]
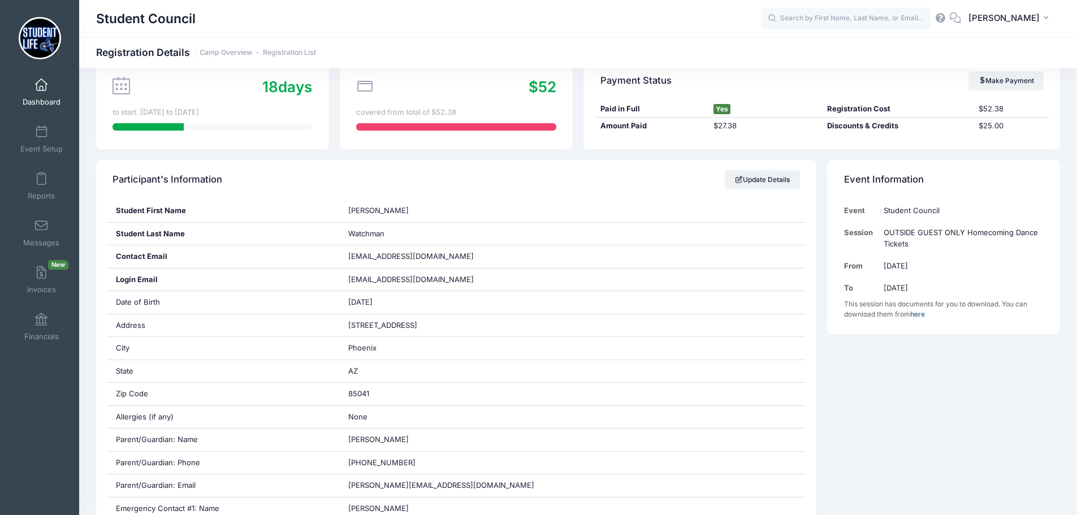
scroll to position [0, 0]
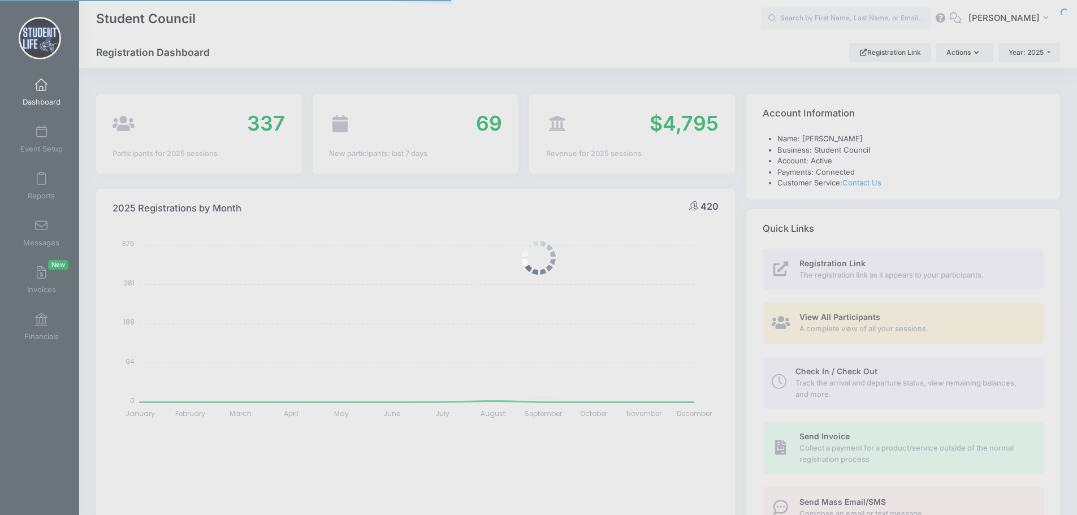
select select
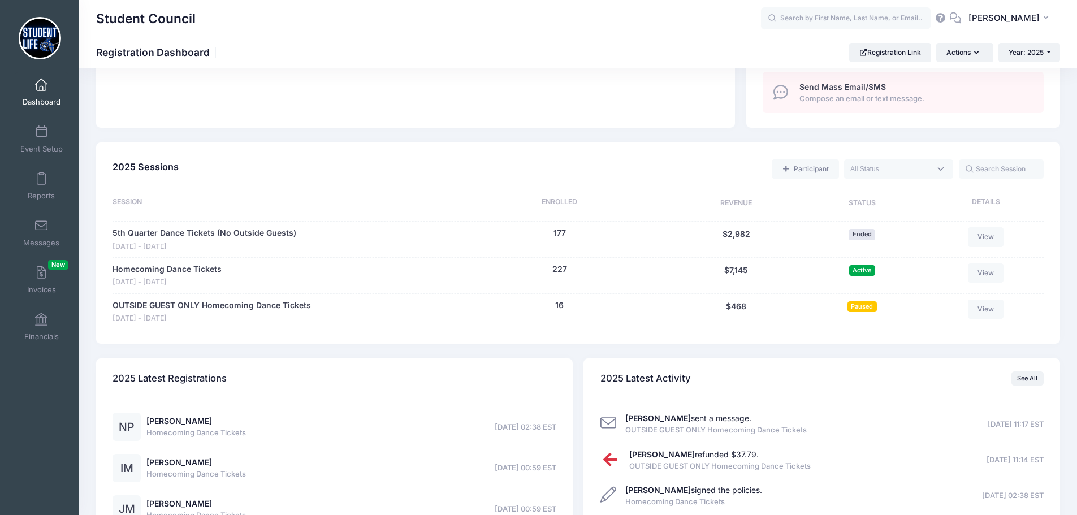
scroll to position [421, 0]
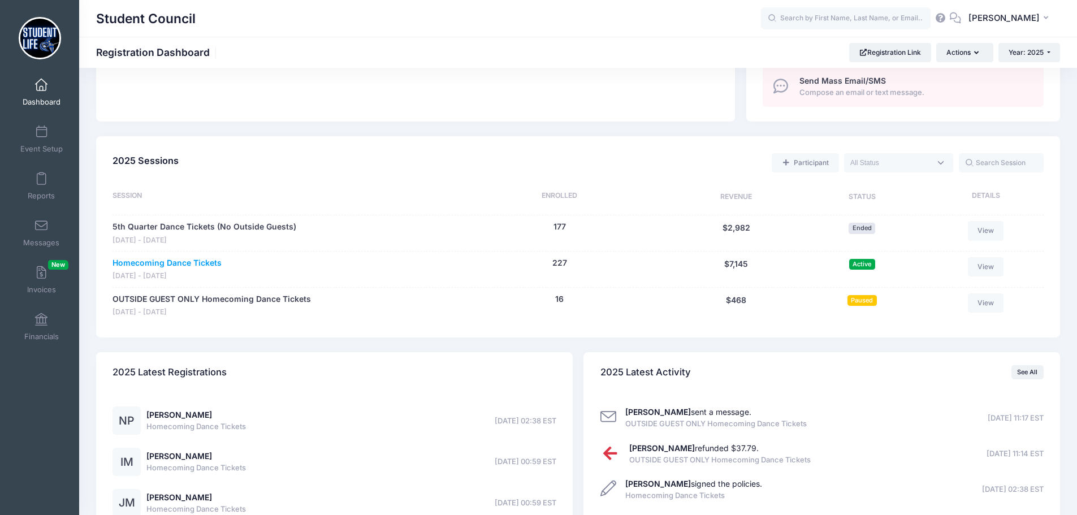
click at [183, 261] on link "Homecoming Dance Tickets" at bounding box center [166, 263] width 109 height 12
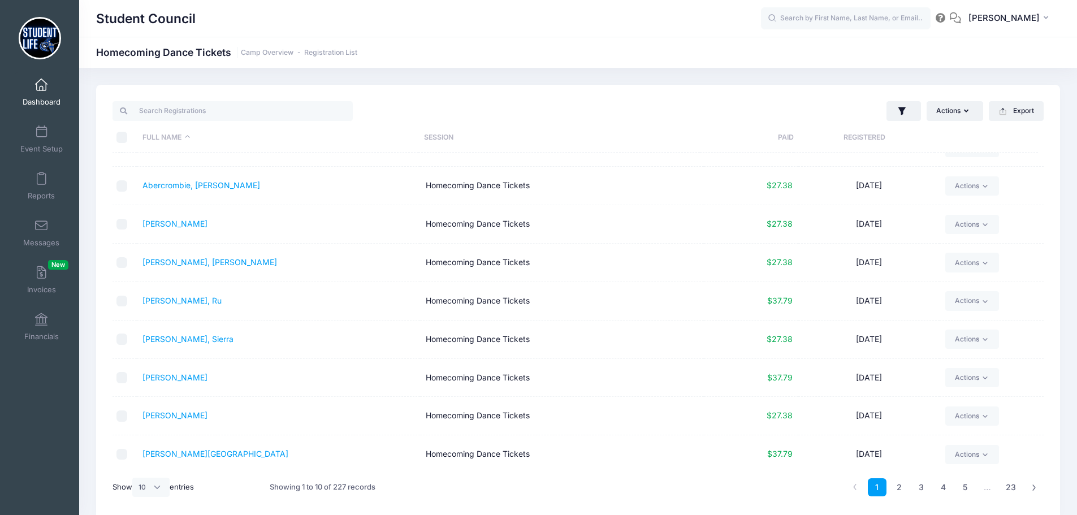
scroll to position [66, 0]
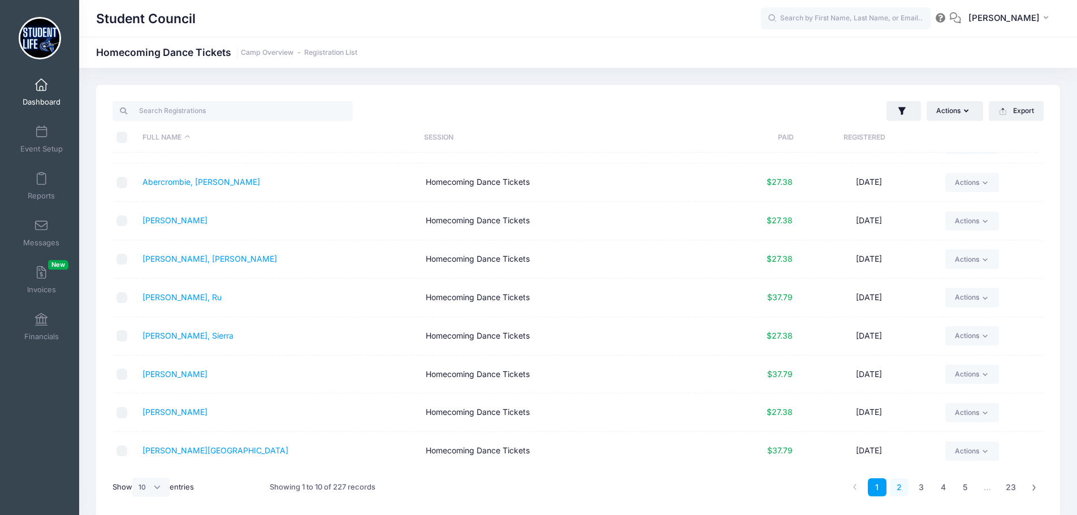
click at [899, 487] on link "2" at bounding box center [899, 487] width 19 height 19
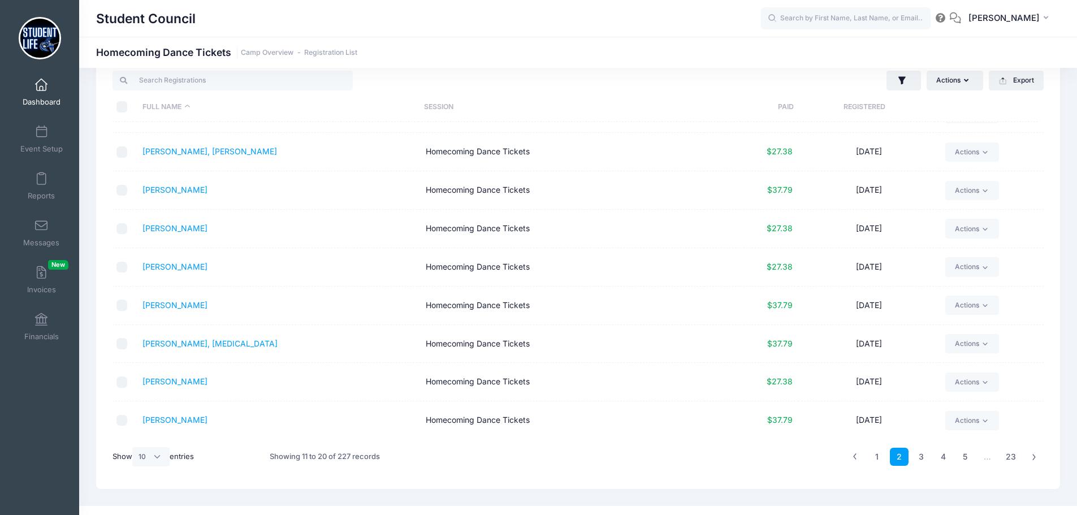
scroll to position [47, 0]
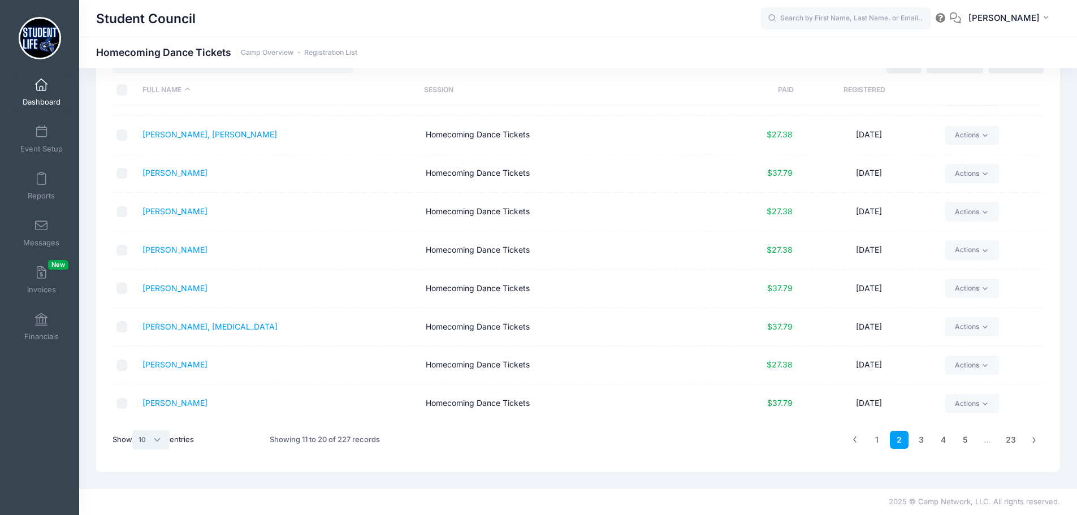
click at [155, 435] on select "All 10 25 50" at bounding box center [150, 439] width 37 height 19
select select "50"
click at [134, 430] on select "All 10 25 50" at bounding box center [150, 439] width 37 height 19
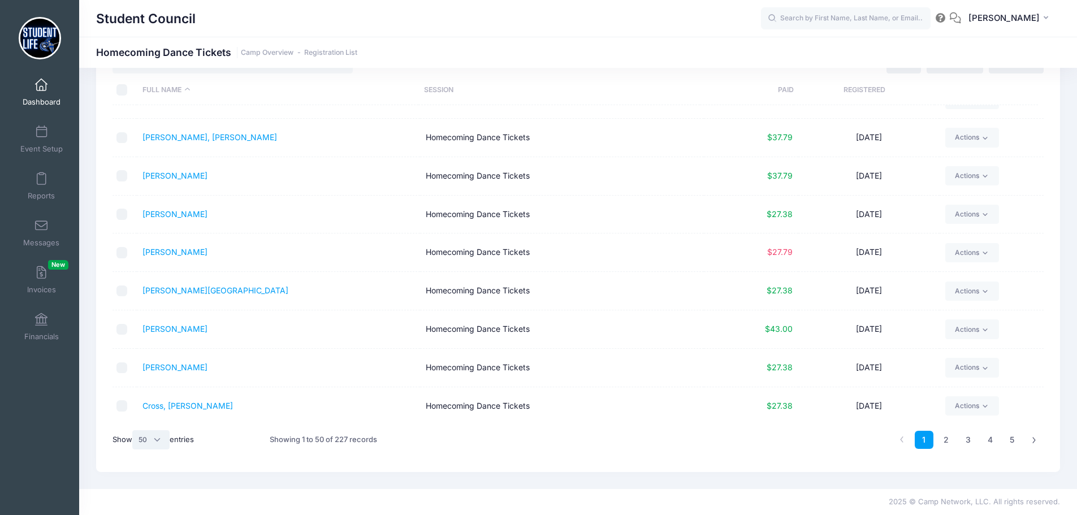
scroll to position [1260, 0]
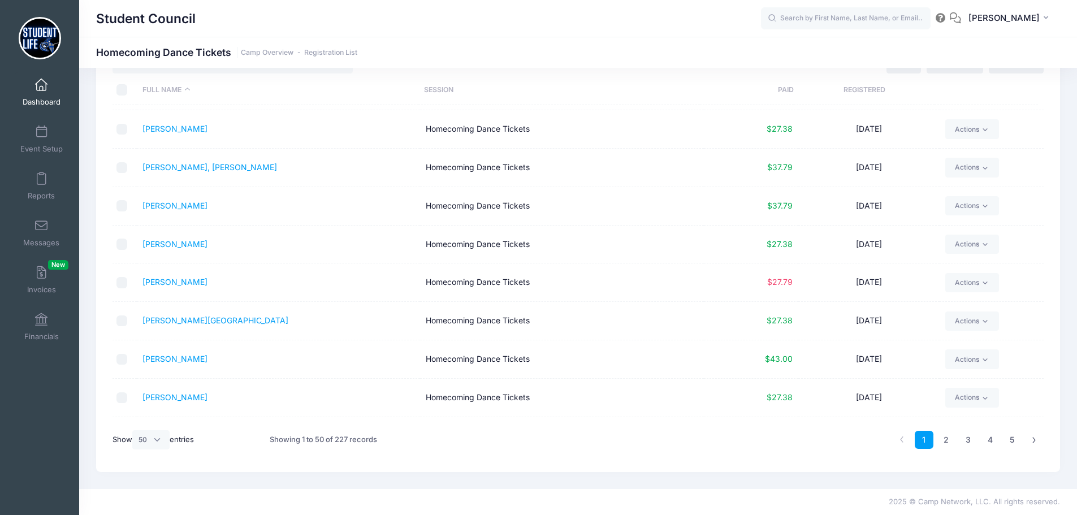
click at [28, 85] on link "Dashboard" at bounding box center [42, 92] width 54 height 40
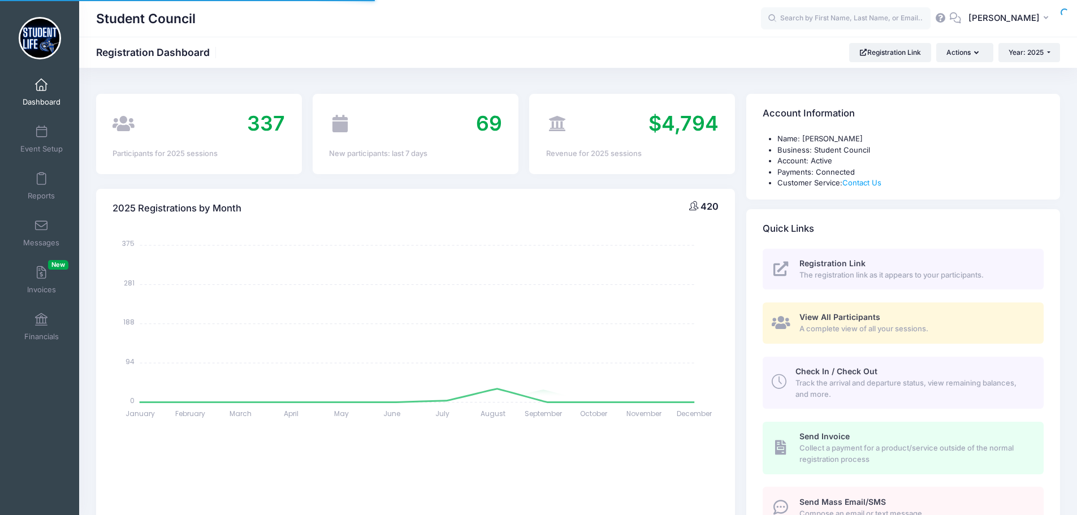
select select
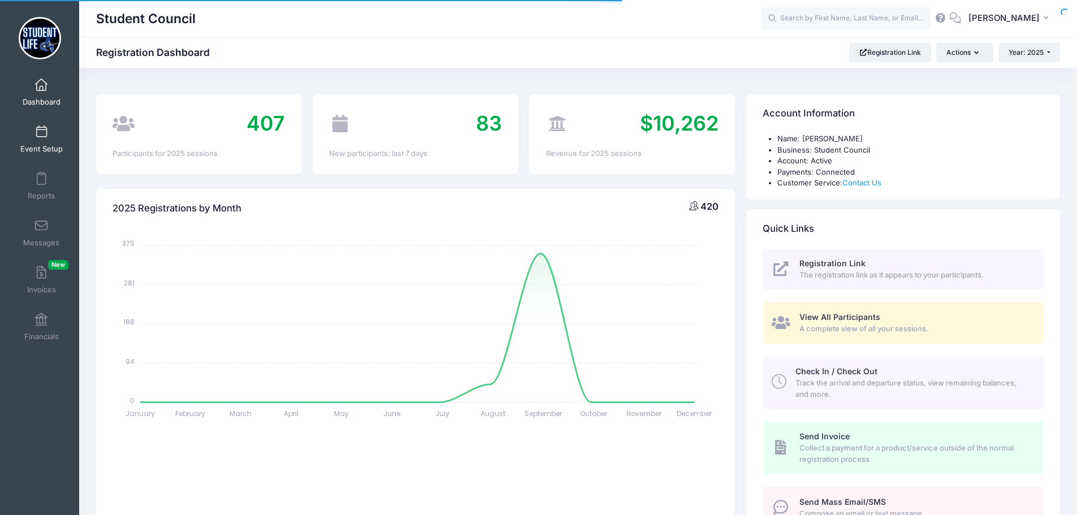
click at [41, 135] on span at bounding box center [41, 132] width 0 height 12
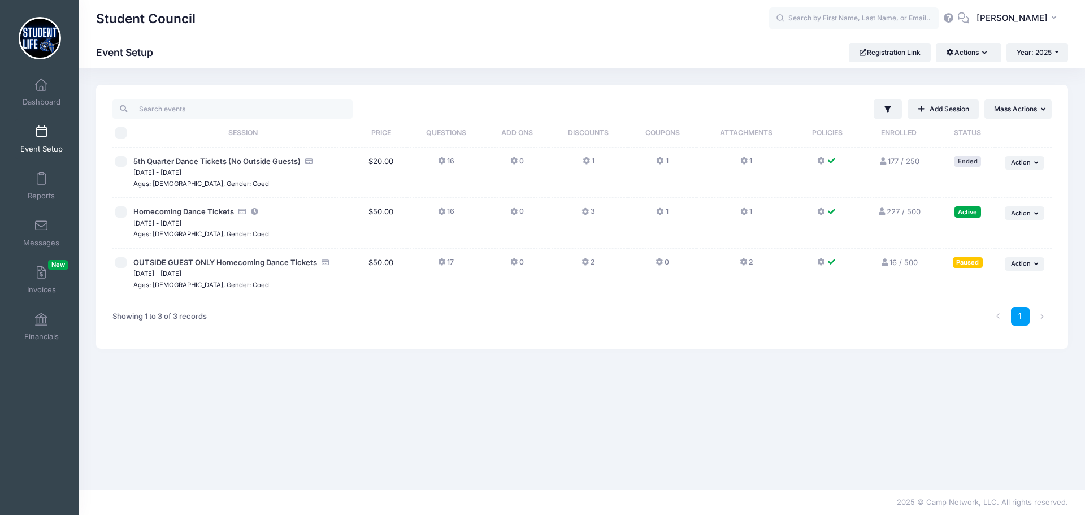
click at [661, 212] on icon at bounding box center [660, 212] width 9 height 0
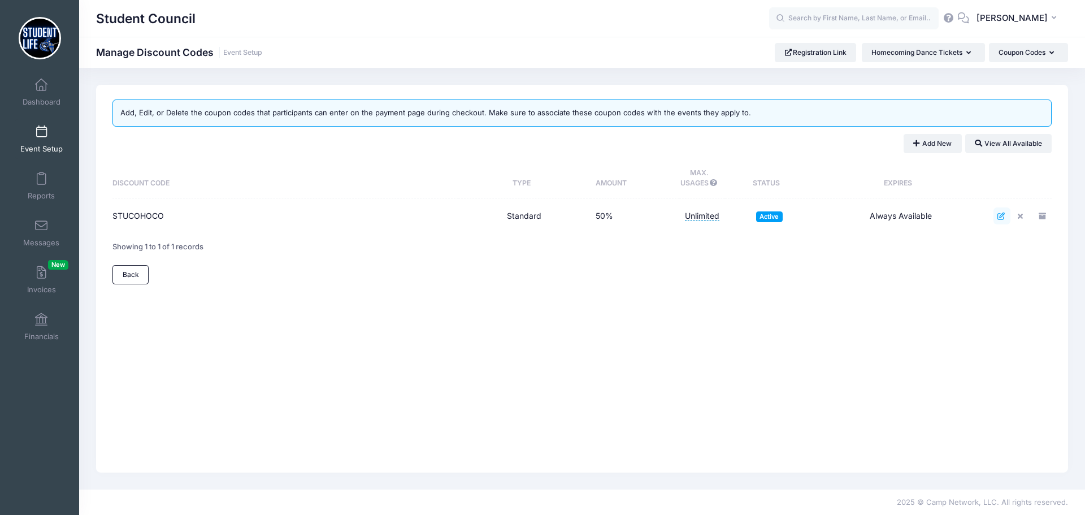
click at [999, 216] on icon at bounding box center [1001, 215] width 9 height 7
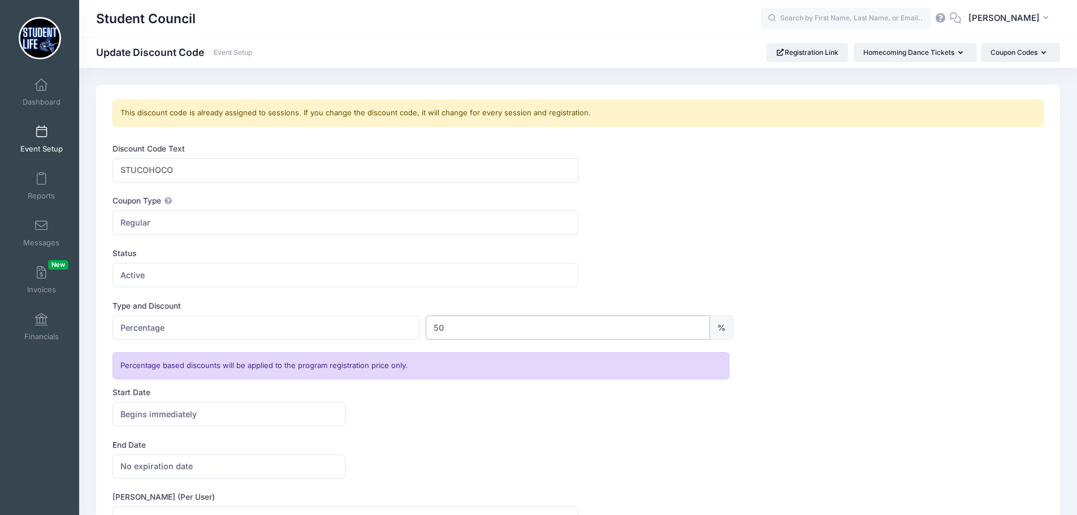
drag, startPoint x: 446, startPoint y: 327, endPoint x: 391, endPoint y: 331, distance: 55.5
click at [391, 331] on div "Please Select Dollar Percentage Percentage $ 0 50 %" at bounding box center [422, 327] width 621 height 24
type input "100"
click at [778, 258] on div "Status Paused Active Active" at bounding box center [577, 268] width 931 height 40
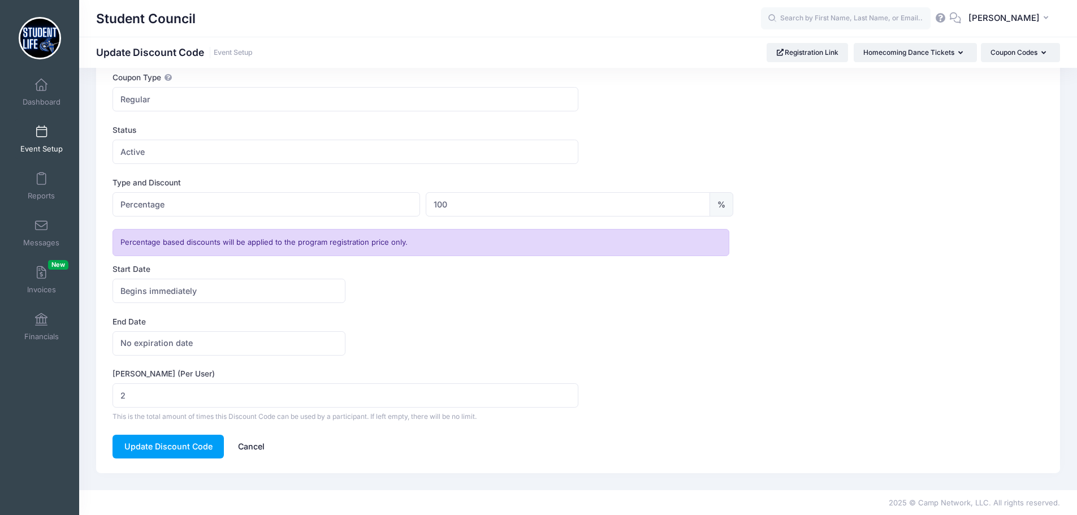
scroll to position [124, 0]
drag, startPoint x: 130, startPoint y: 392, endPoint x: 95, endPoint y: 391, distance: 35.1
click at [95, 391] on div "This discount code is already assigned to sessions. If you change the discount …" at bounding box center [577, 215] width 975 height 511
type input "1"
click at [95, 391] on div "This discount code is already assigned to sessions. If you change the discount …" at bounding box center [577, 215] width 975 height 511
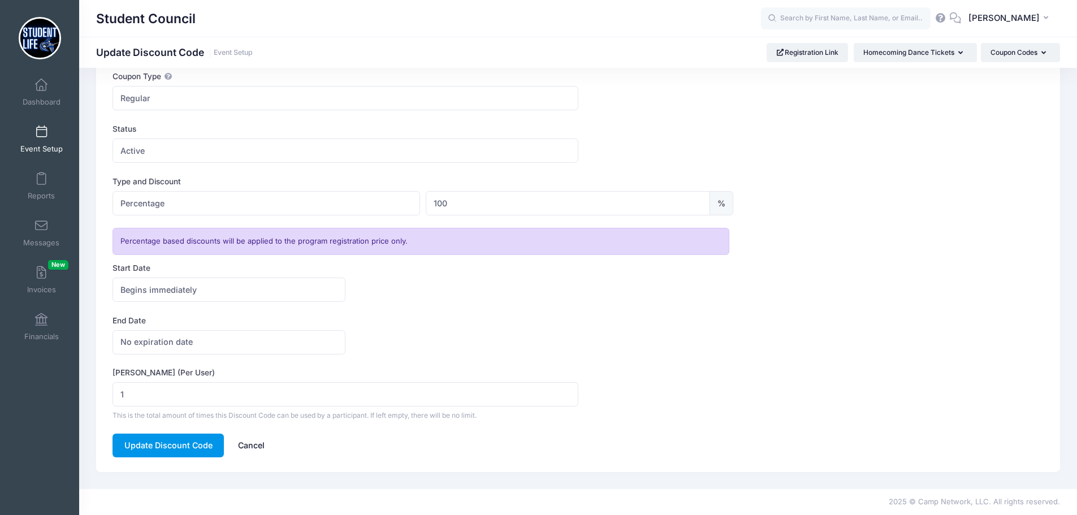
click at [136, 439] on button "Update Discount Code" at bounding box center [167, 445] width 111 height 24
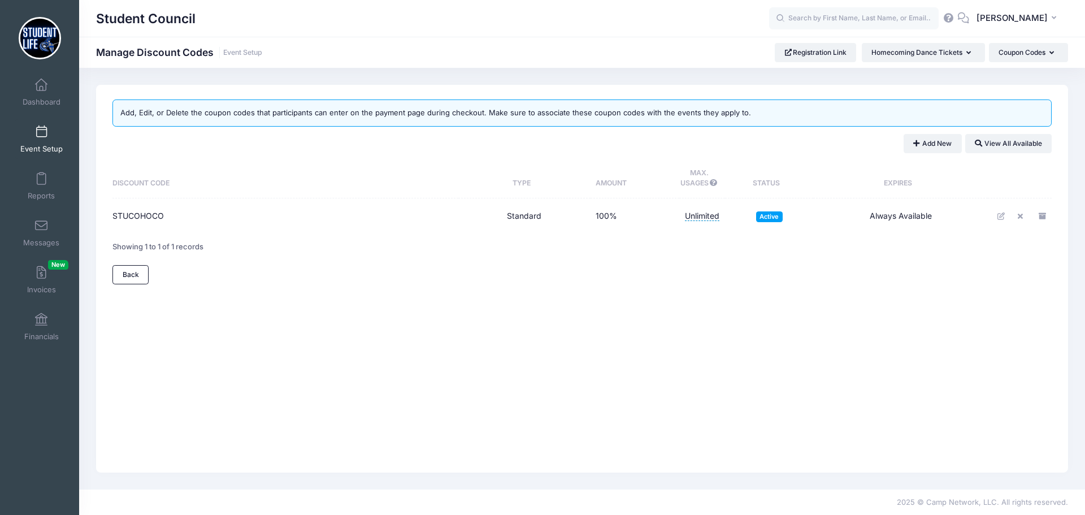
click at [32, 134] on link "Event Setup" at bounding box center [42, 139] width 54 height 40
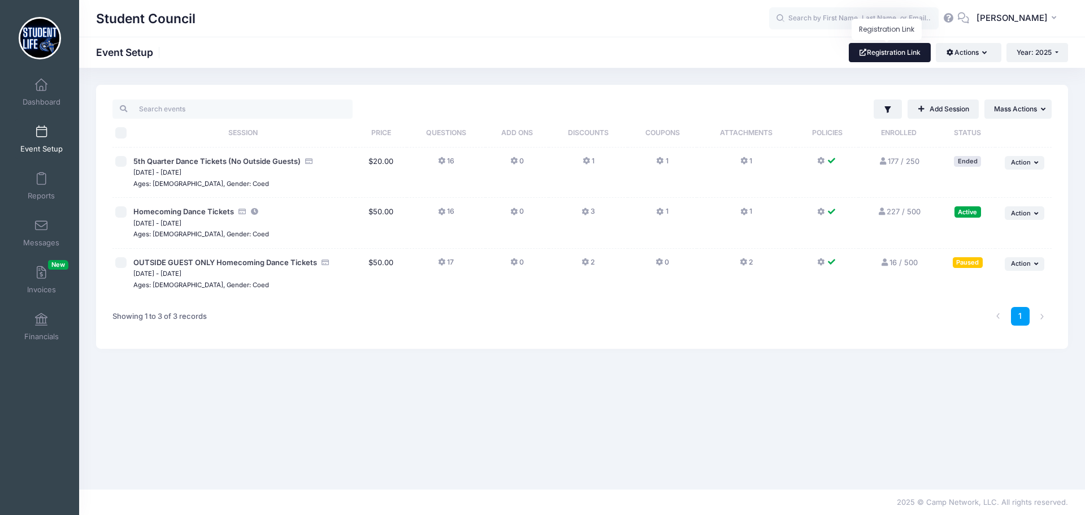
click at [905, 55] on link "Registration Link" at bounding box center [890, 52] width 82 height 19
click at [41, 84] on span at bounding box center [41, 85] width 0 height 12
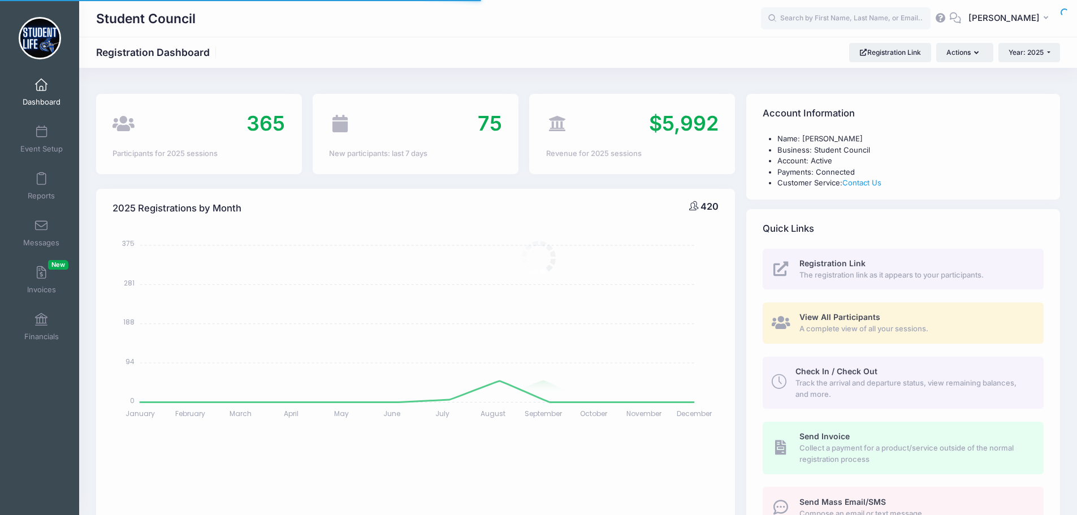
select select
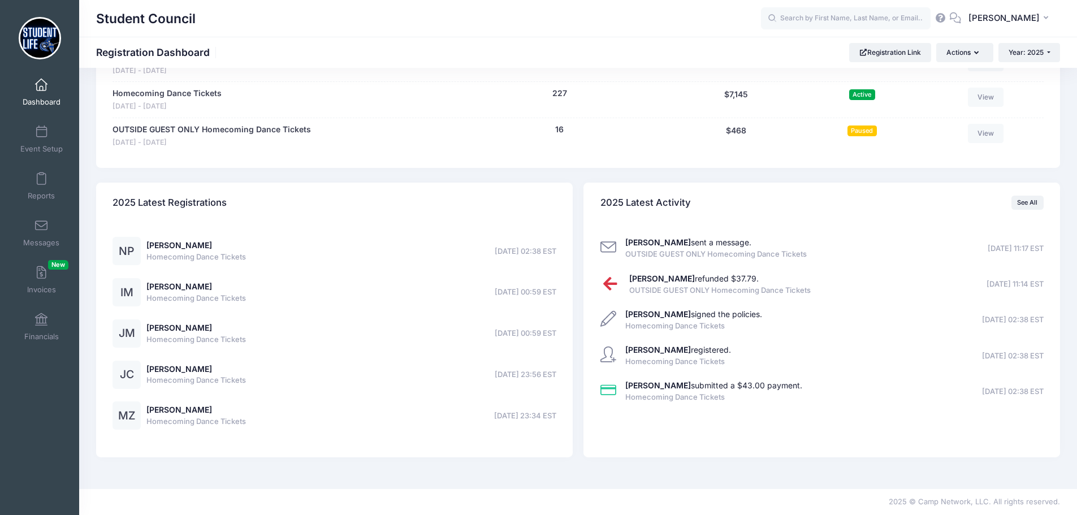
scroll to position [365, 0]
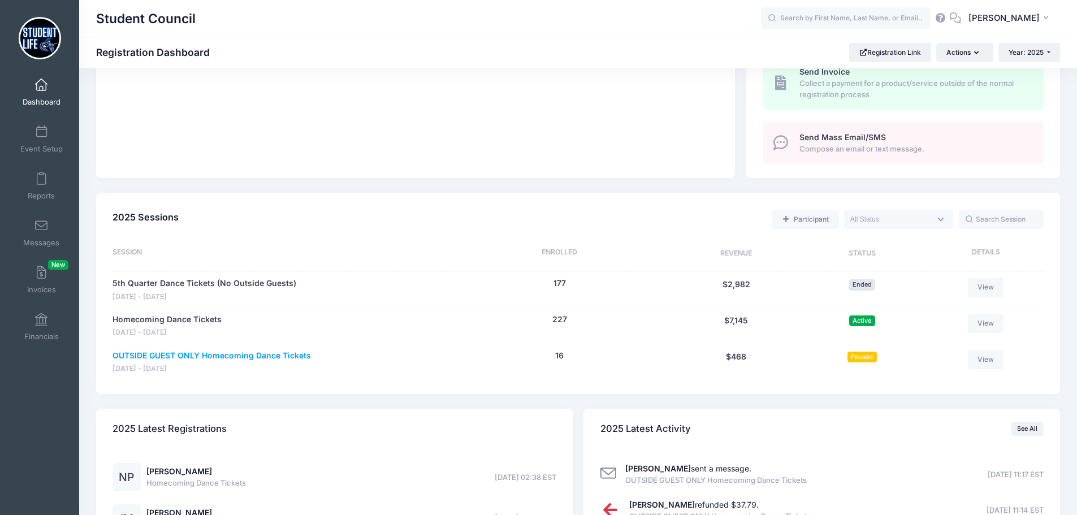
click at [170, 354] on link "OUTSIDE GUEST ONLY Homecoming Dance Tickets" at bounding box center [211, 356] width 198 height 12
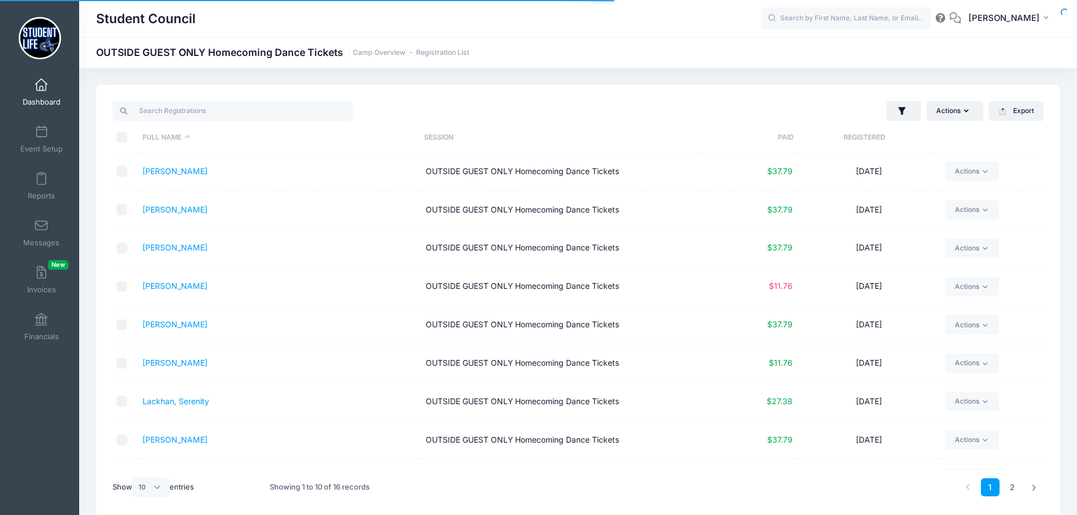
select select "10"
